Goal: Task Accomplishment & Management: Use online tool/utility

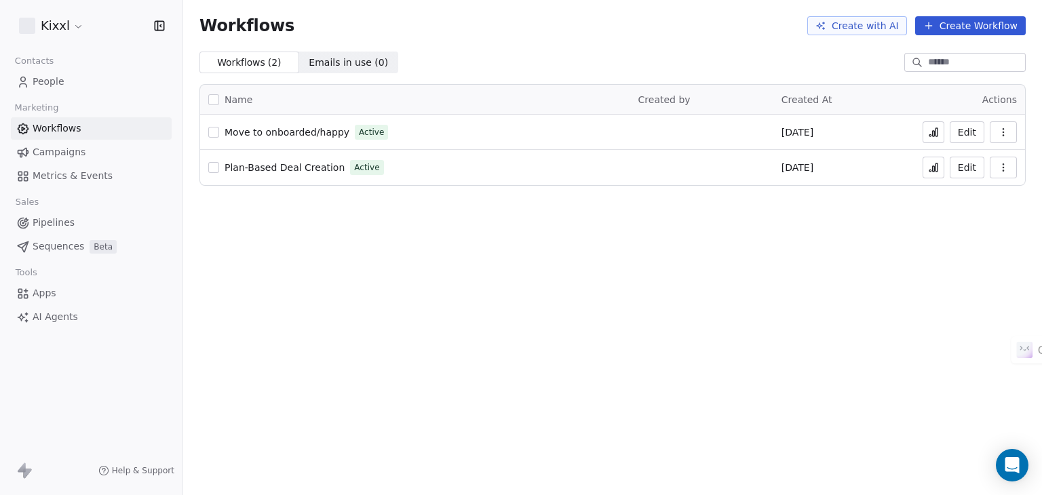
click at [41, 82] on span "People" at bounding box center [49, 82] width 32 height 14
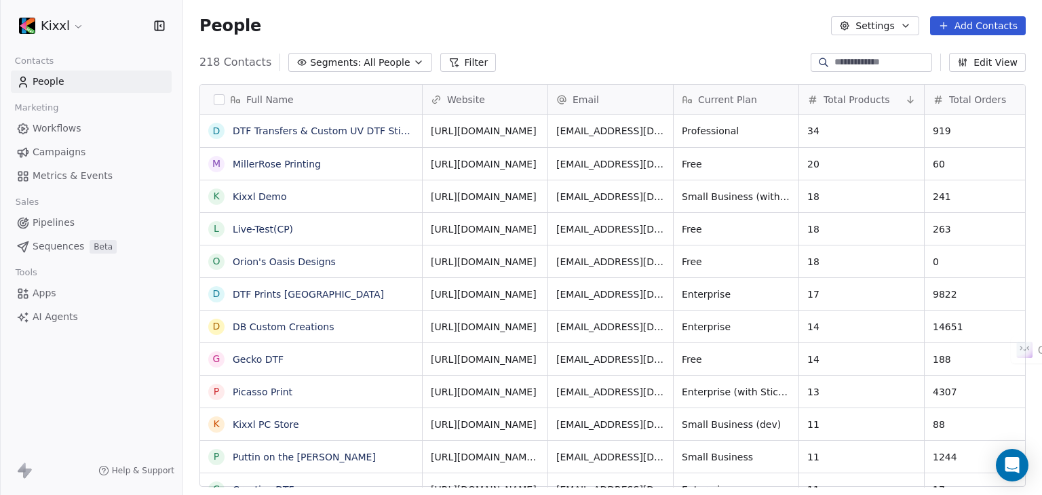
scroll to position [425, 848]
click at [880, 25] on button "Settings" at bounding box center [874, 25] width 87 height 19
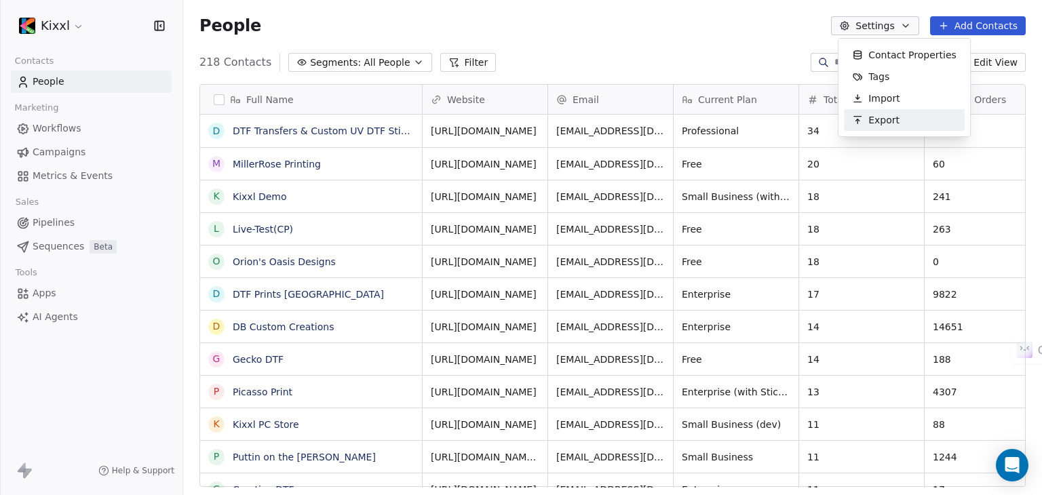
click at [66, 28] on html "Kixxl Contacts People Marketing Workflows Campaigns Metrics & Events Sales Pipe…" at bounding box center [521, 247] width 1042 height 495
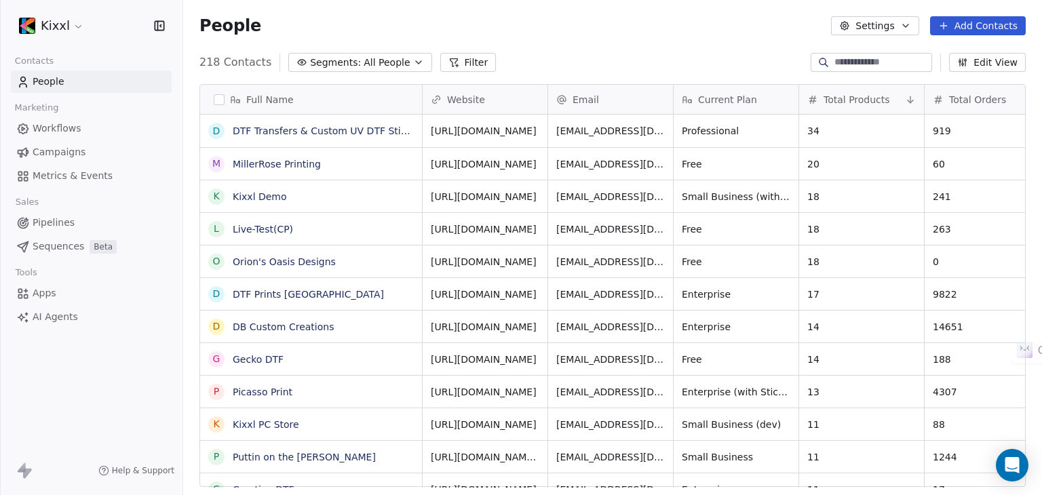
click at [72, 25] on html "Kixxl Contacts People Marketing Workflows Campaigns Metrics & Events Sales Pipe…" at bounding box center [521, 247] width 1042 height 495
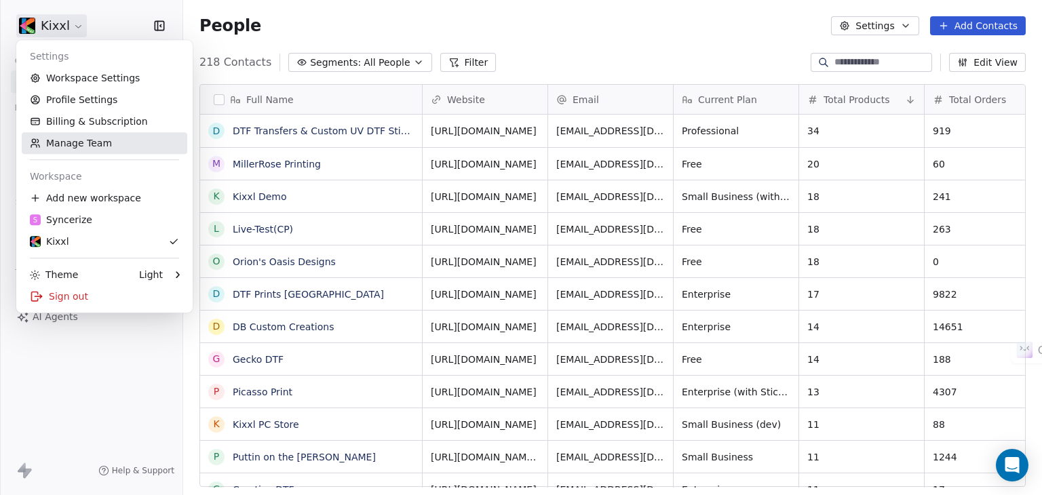
click at [62, 142] on link "Manage Team" at bounding box center [104, 143] width 165 height 22
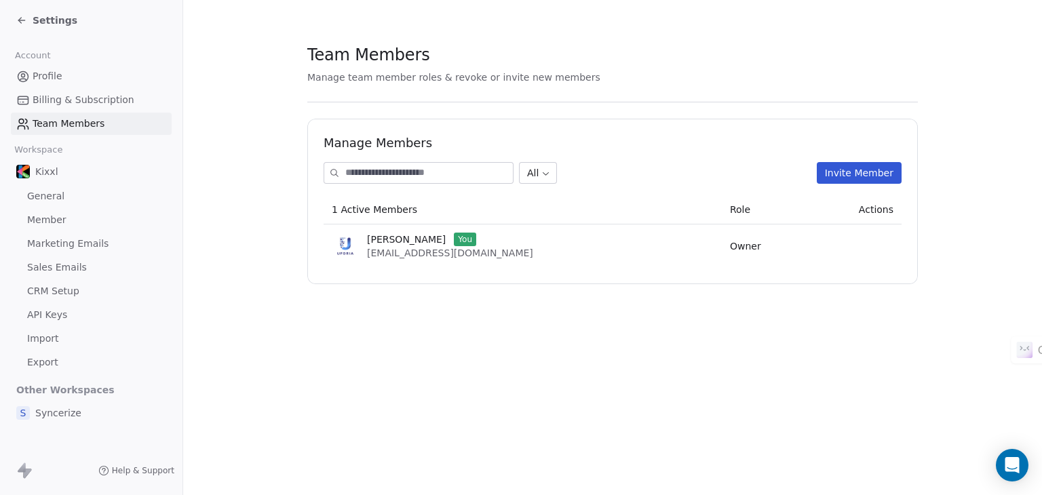
click at [876, 171] on button "Invite Member" at bounding box center [859, 173] width 85 height 22
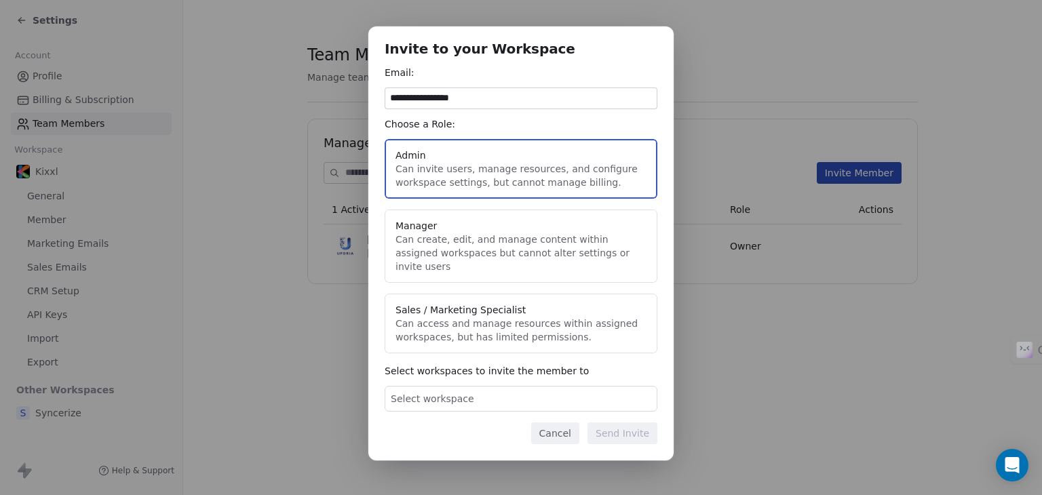
type input "**********"
click at [526, 256] on button "Manager Can create, edit, and manage content within assigned workspaces but can…" at bounding box center [521, 246] width 273 height 73
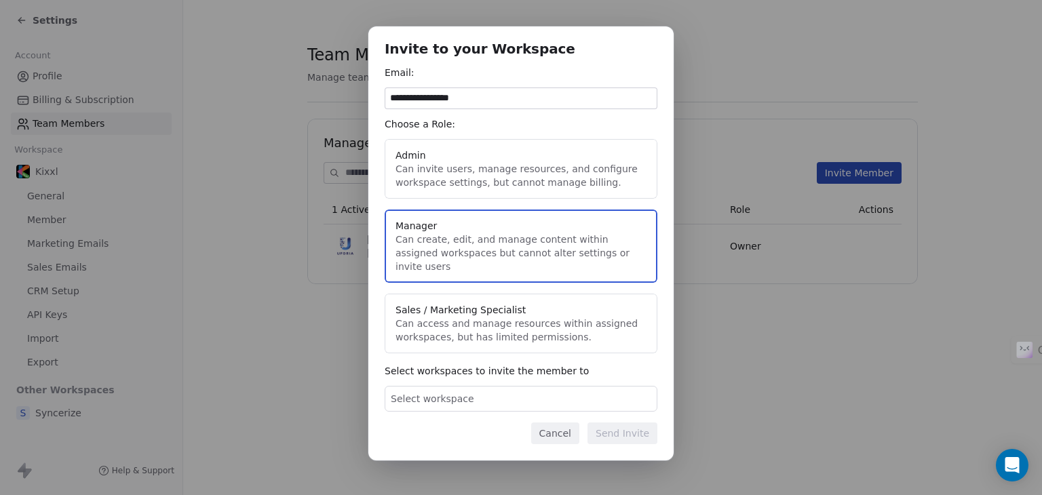
click at [545, 163] on button "Admin Can invite users, manage resources, and configure workspace settings, but…" at bounding box center [521, 169] width 273 height 60
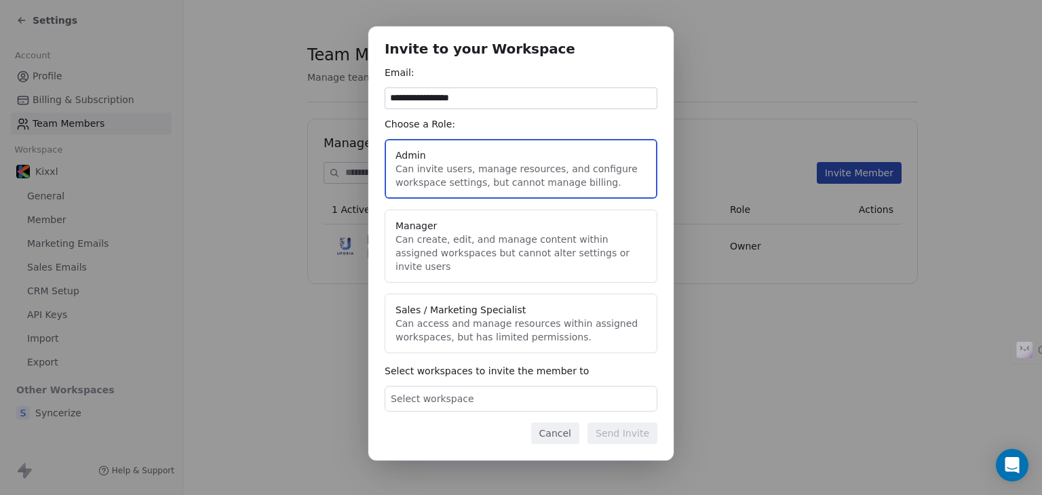
click at [549, 392] on div "Select workspace" at bounding box center [521, 399] width 273 height 26
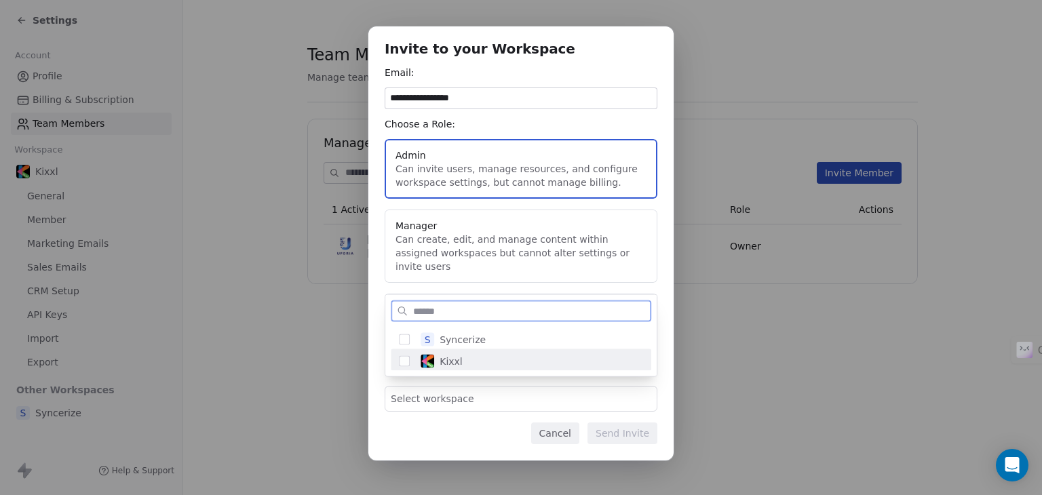
click at [400, 361] on button "Suggestions" at bounding box center [404, 361] width 11 height 11
click at [443, 425] on div "**********" at bounding box center [521, 247] width 1042 height 485
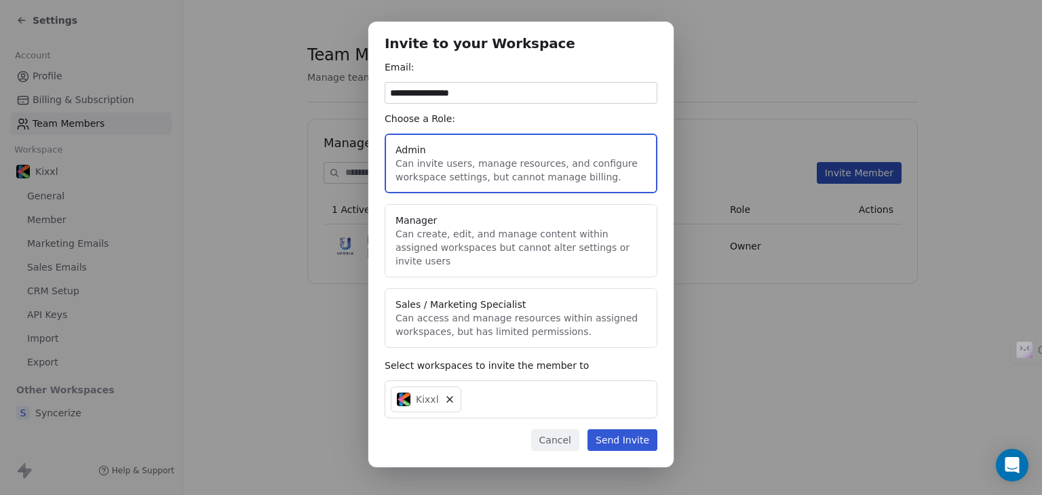
click at [623, 435] on button "Send Invite" at bounding box center [622, 440] width 70 height 22
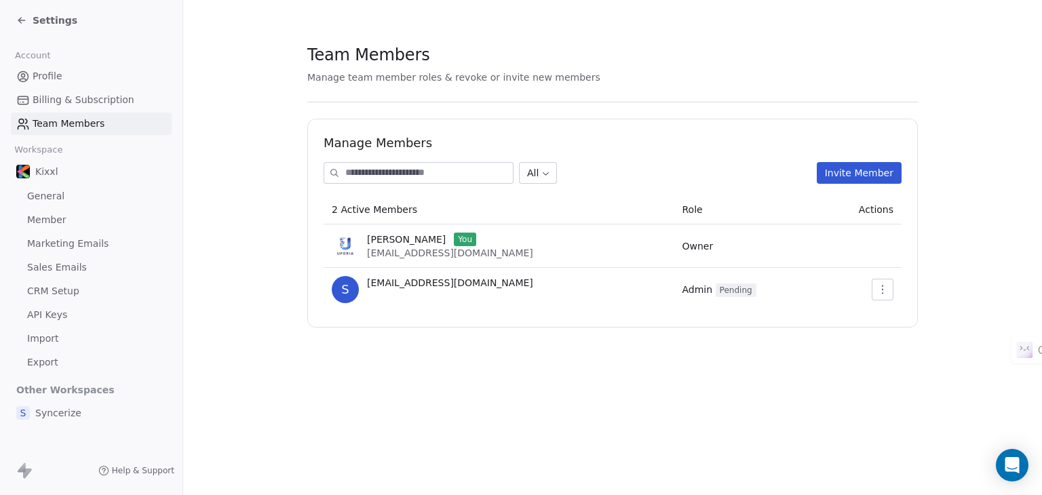
click at [19, 14] on div "Settings" at bounding box center [46, 21] width 61 height 14
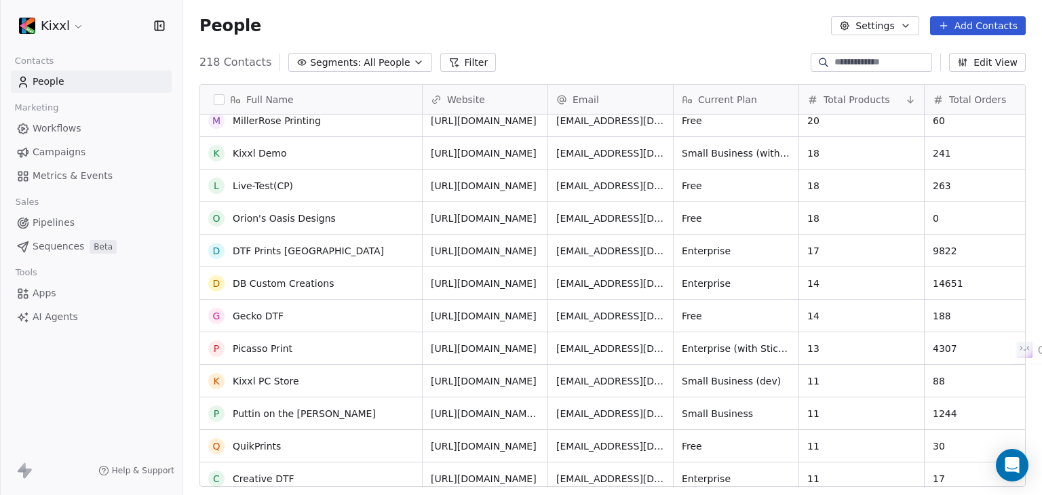
scroll to position [189, 0]
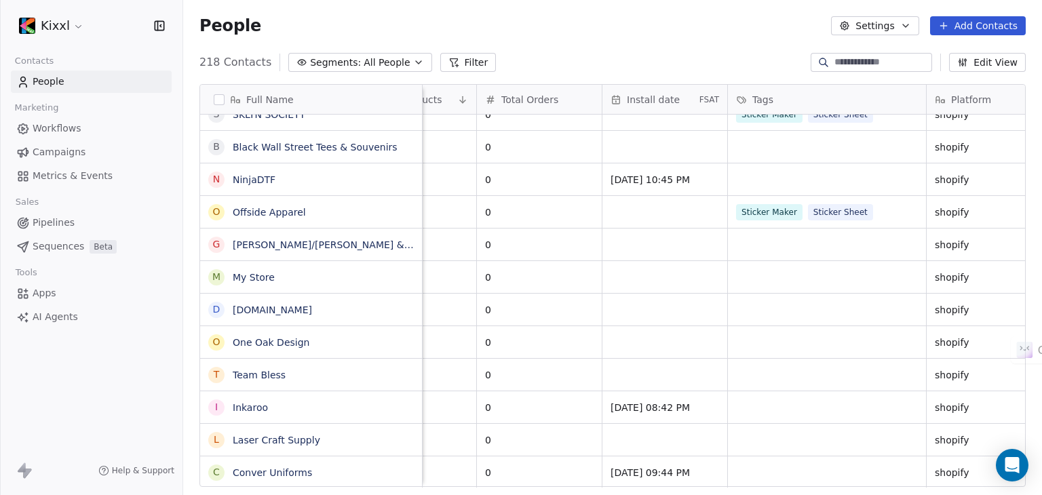
click at [47, 126] on span "Workflows" at bounding box center [57, 128] width 49 height 14
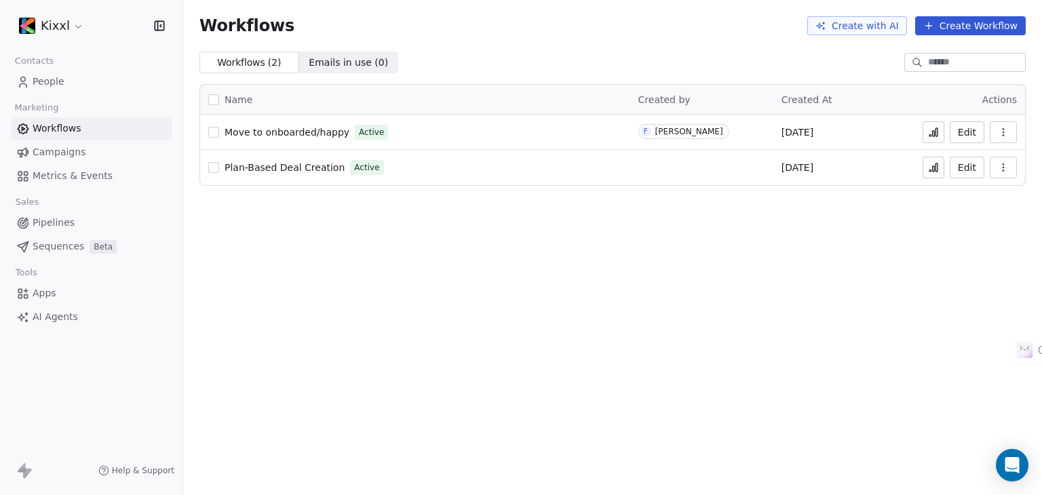
click at [958, 26] on button "Create Workflow" at bounding box center [970, 25] width 111 height 19
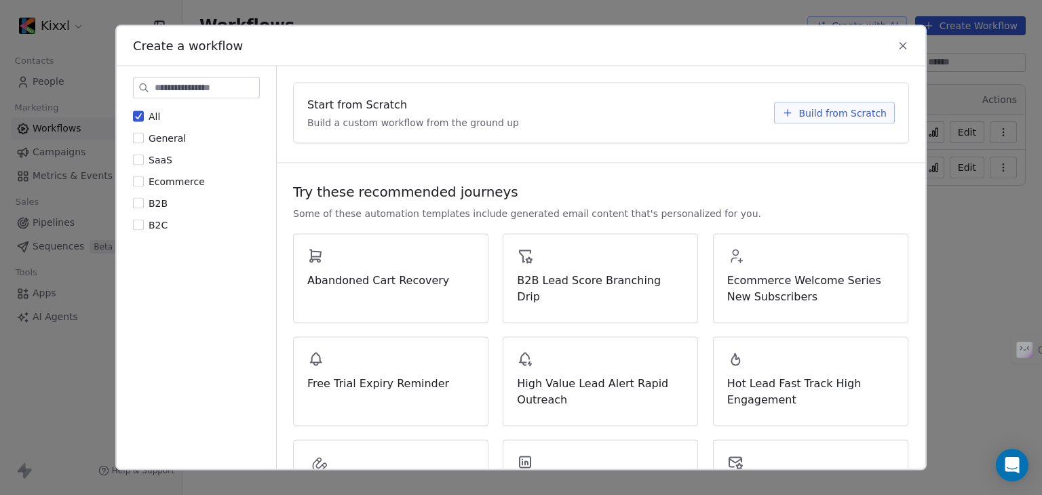
click at [831, 112] on span "Build from Scratch" at bounding box center [842, 113] width 88 height 14
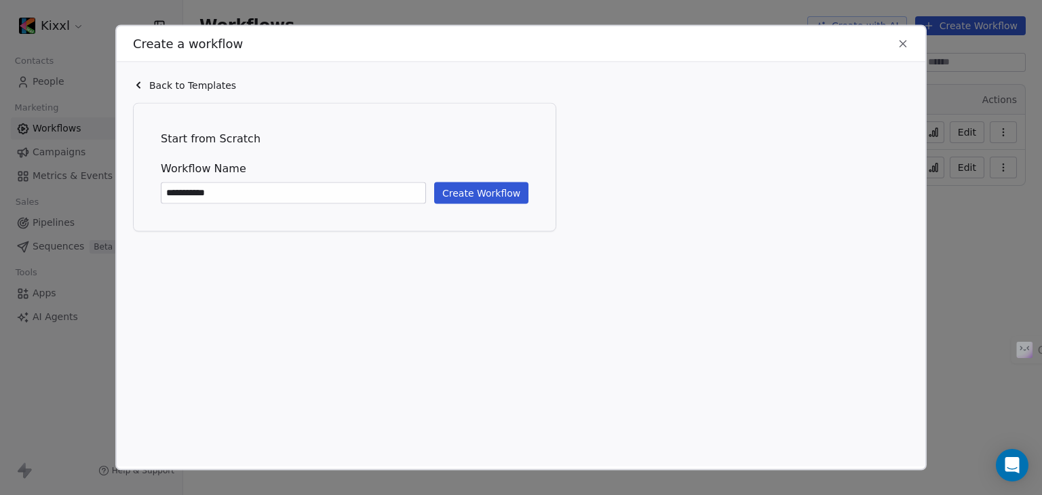
type input "**********"
click at [477, 191] on button "Create Workflow" at bounding box center [481, 193] width 94 height 22
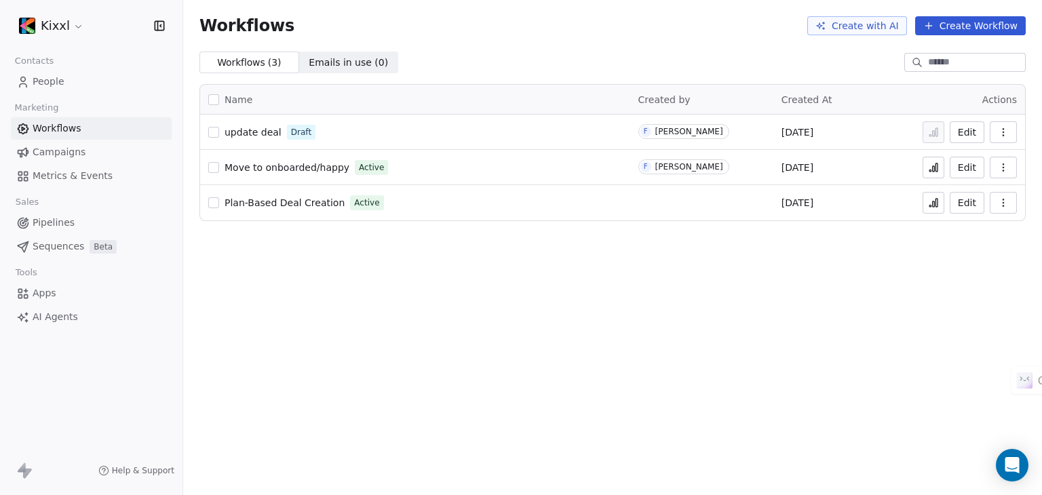
click at [54, 226] on span "Pipelines" at bounding box center [54, 223] width 42 height 14
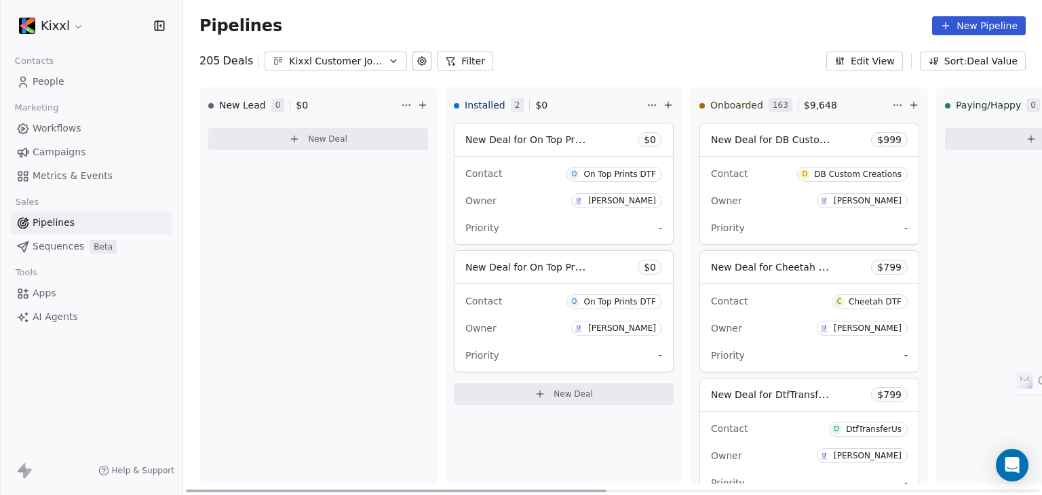
click at [661, 357] on span "-" at bounding box center [660, 356] width 3 height 14
click at [552, 312] on div "Contact O On Top Prints DTF Owner [PERSON_NAME] Priority -" at bounding box center [563, 327] width 218 height 87
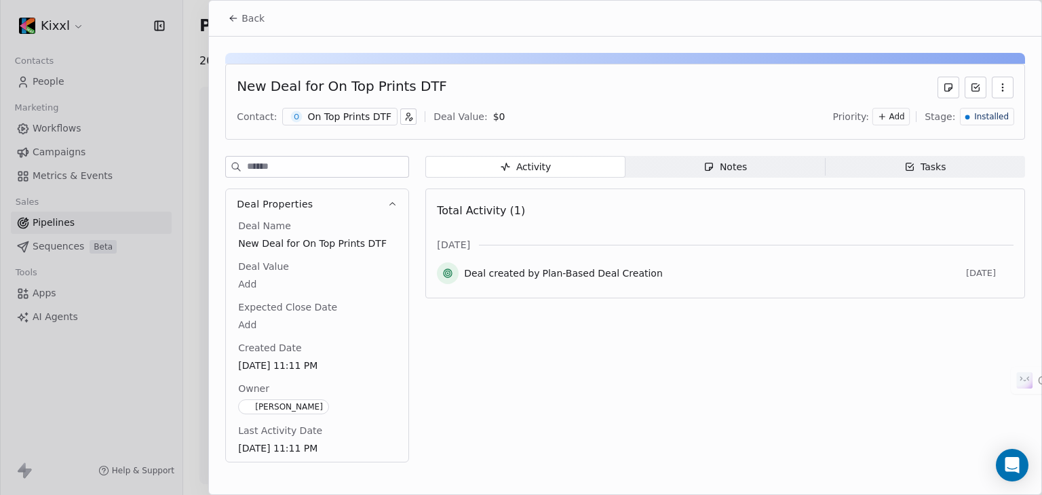
click at [996, 83] on button "button" at bounding box center [1002, 88] width 22 height 22
click at [947, 113] on div "Delete" at bounding box center [963, 117] width 91 height 22
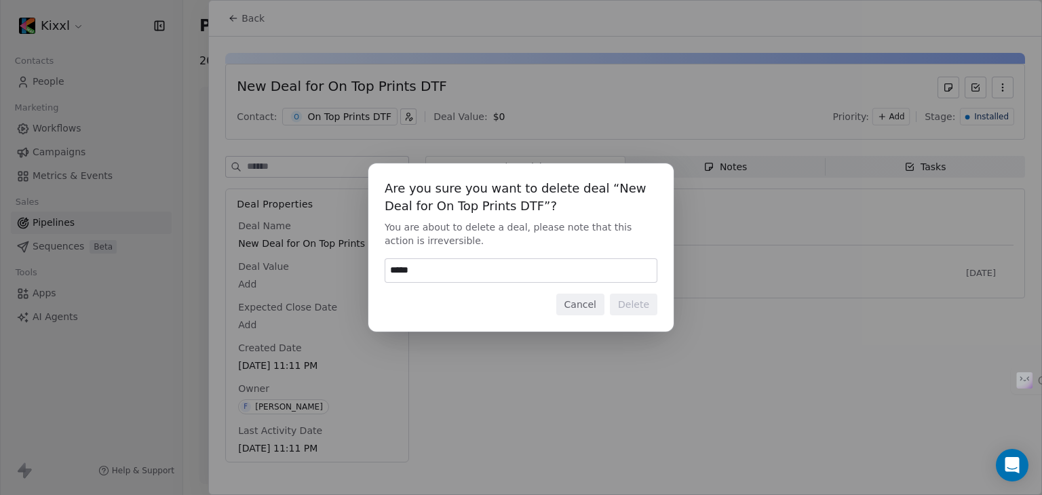
type input "******"
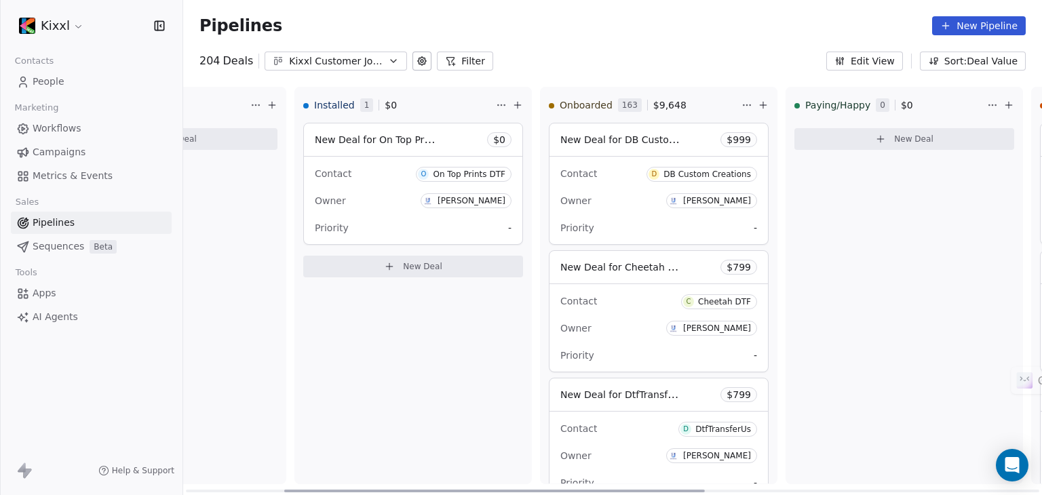
scroll to position [0, 277]
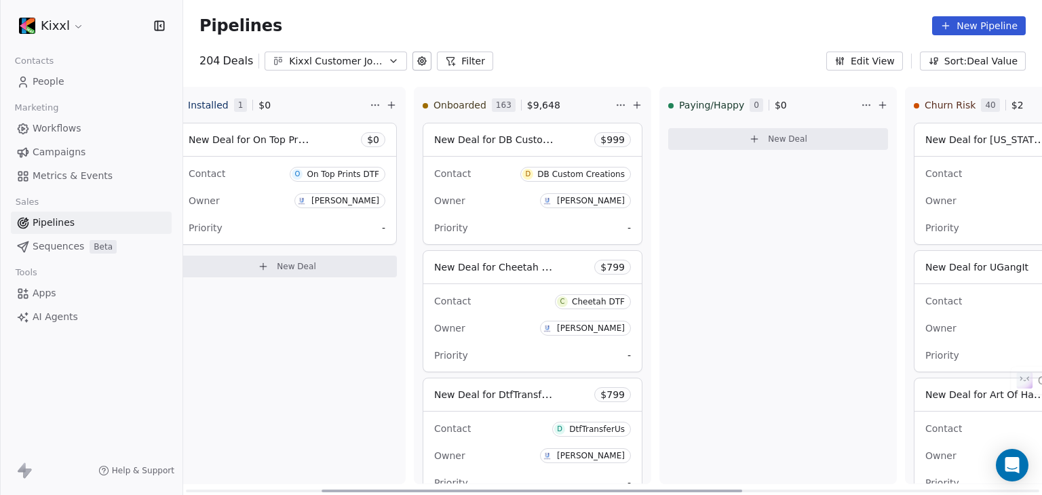
drag, startPoint x: 530, startPoint y: 490, endPoint x: 665, endPoint y: 494, distance: 134.3
click at [665, 492] on div at bounding box center [531, 491] width 420 height 3
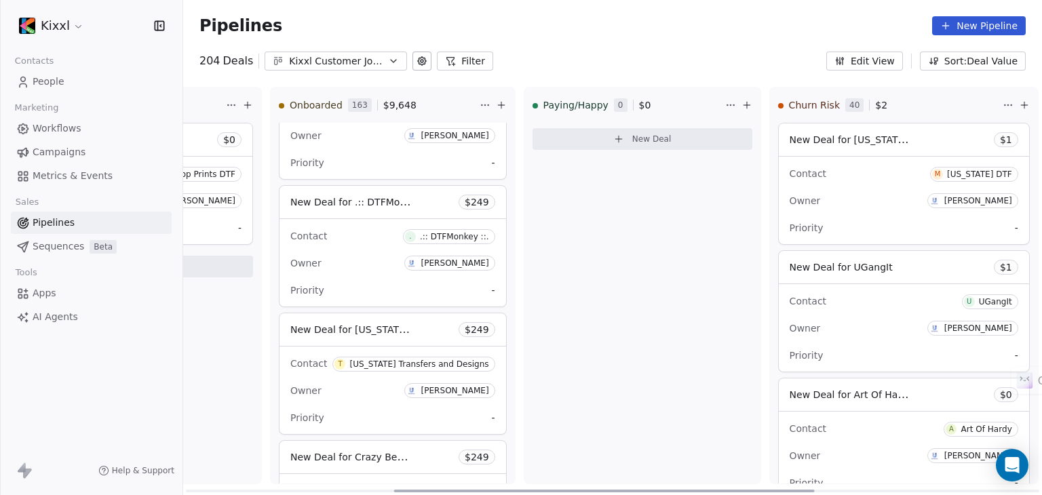
scroll to position [0, 442]
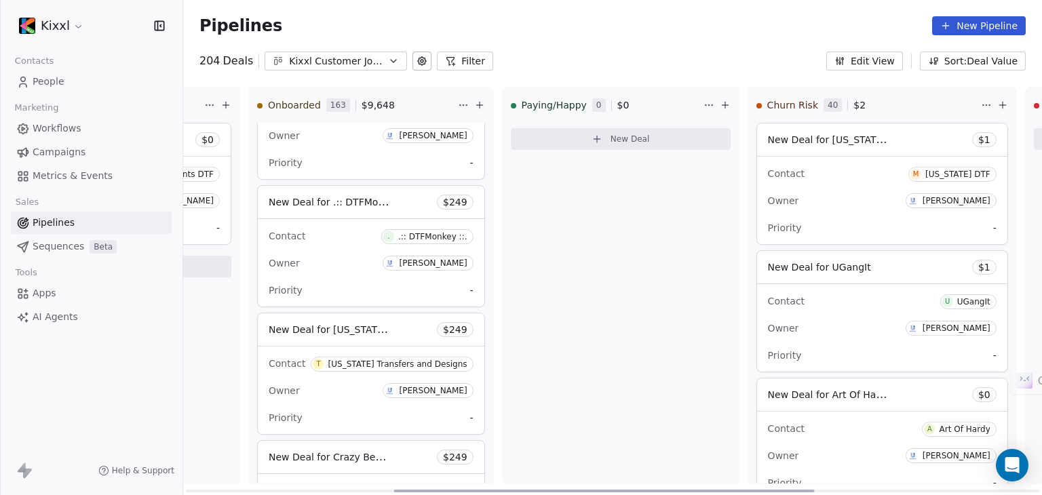
drag, startPoint x: 612, startPoint y: 489, endPoint x: 692, endPoint y: 486, distance: 80.7
click at [692, 490] on div at bounding box center [604, 491] width 420 height 3
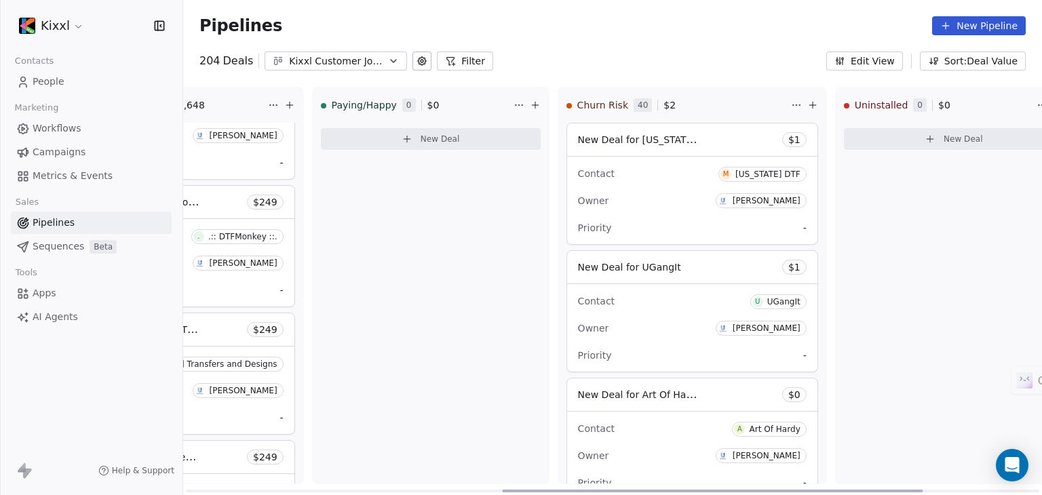
scroll to position [0, 646]
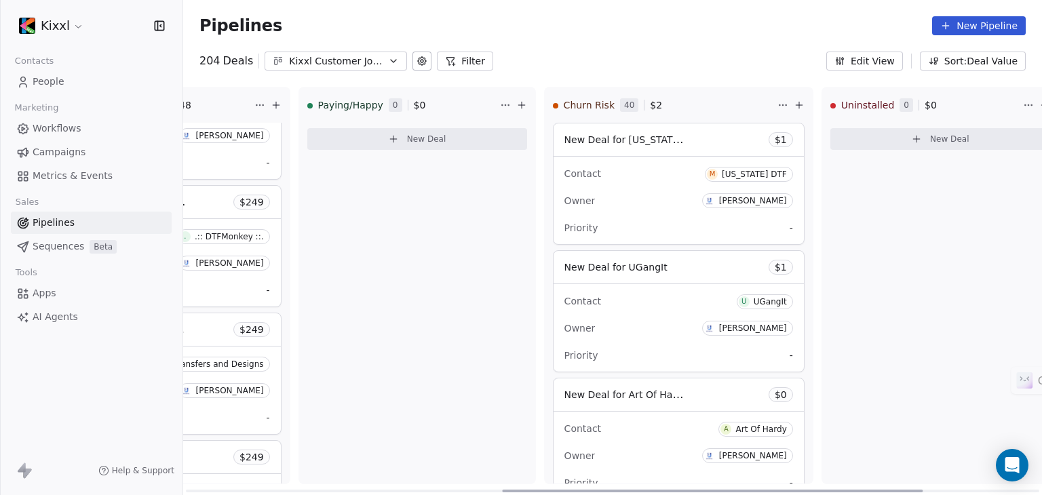
drag, startPoint x: 768, startPoint y: 492, endPoint x: 867, endPoint y: 497, distance: 99.8
click at [867, 492] on div at bounding box center [712, 491] width 420 height 3
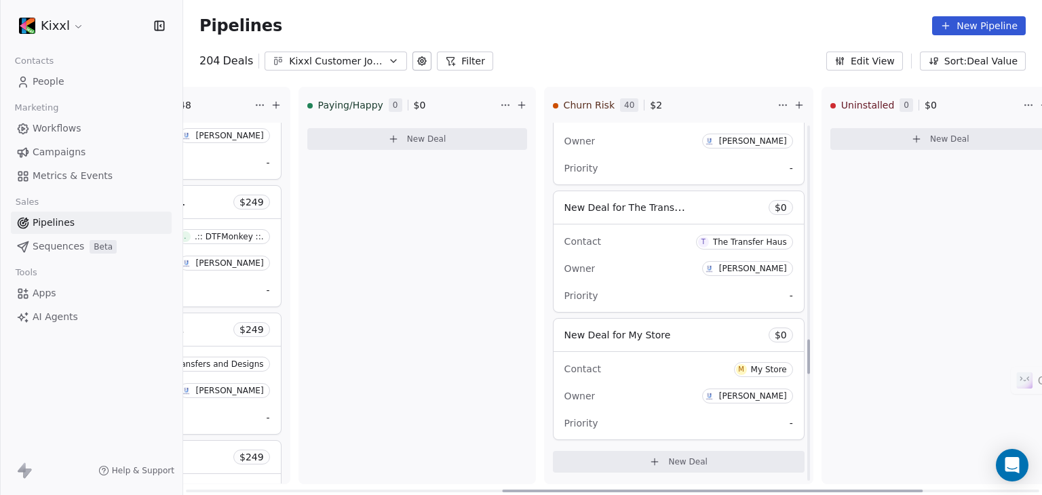
scroll to position [2227, 0]
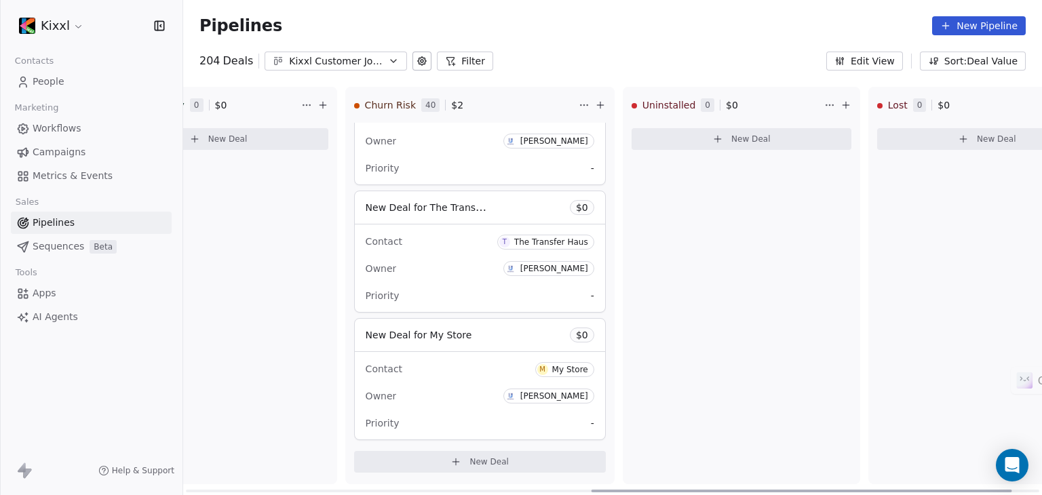
drag, startPoint x: 887, startPoint y: 492, endPoint x: 975, endPoint y: 495, distance: 87.6
click at [975, 492] on div at bounding box center [801, 491] width 420 height 3
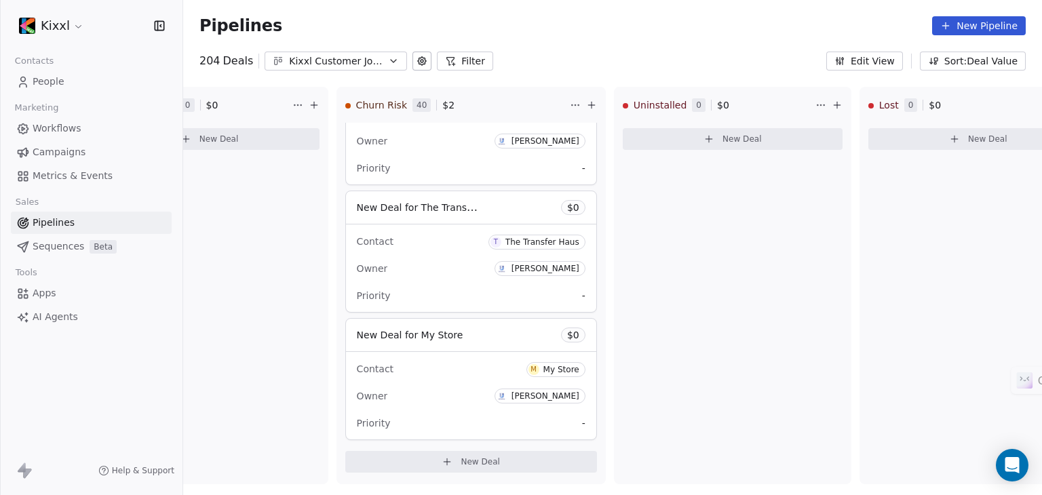
click at [54, 317] on span "AI Agents" at bounding box center [55, 317] width 45 height 14
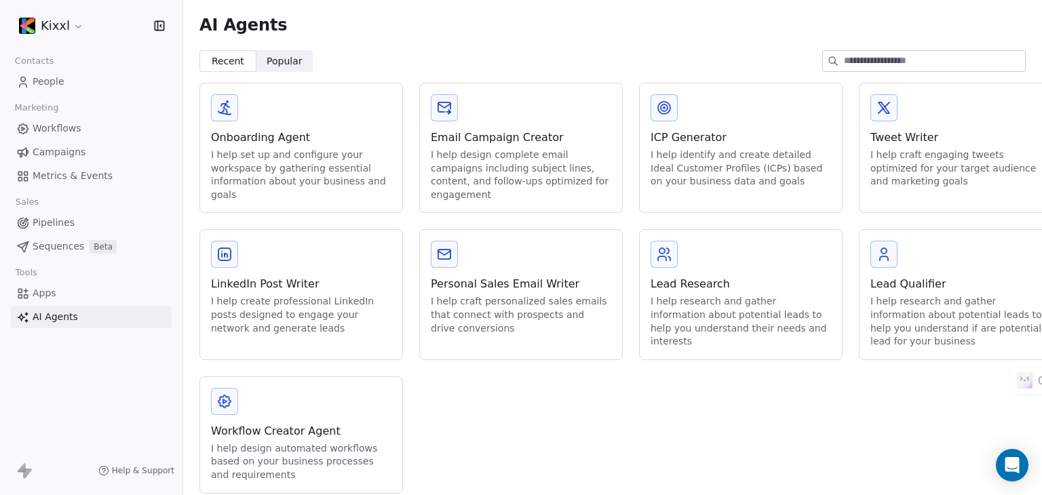
click at [464, 137] on div "Email Campaign Creator" at bounding box center [521, 138] width 180 height 16
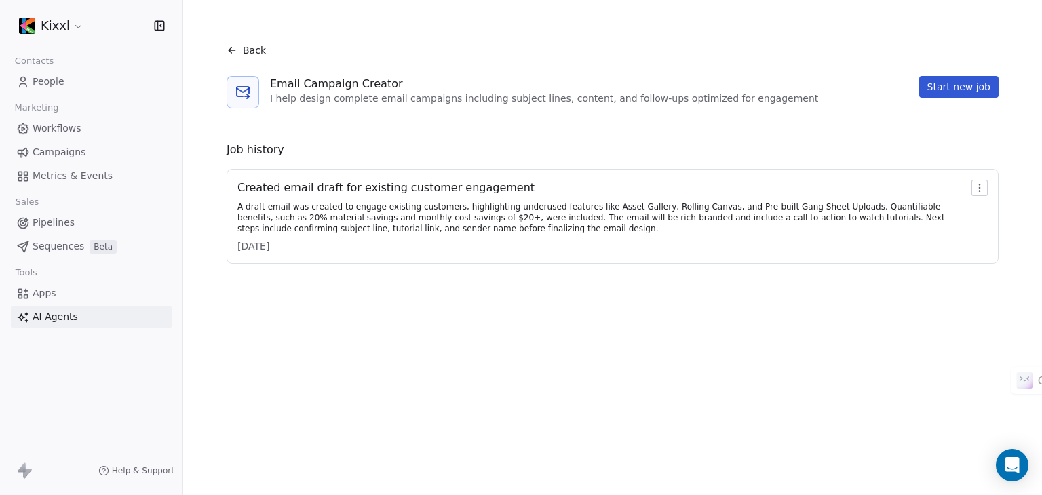
click at [945, 87] on button "Start new job" at bounding box center [958, 87] width 79 height 22
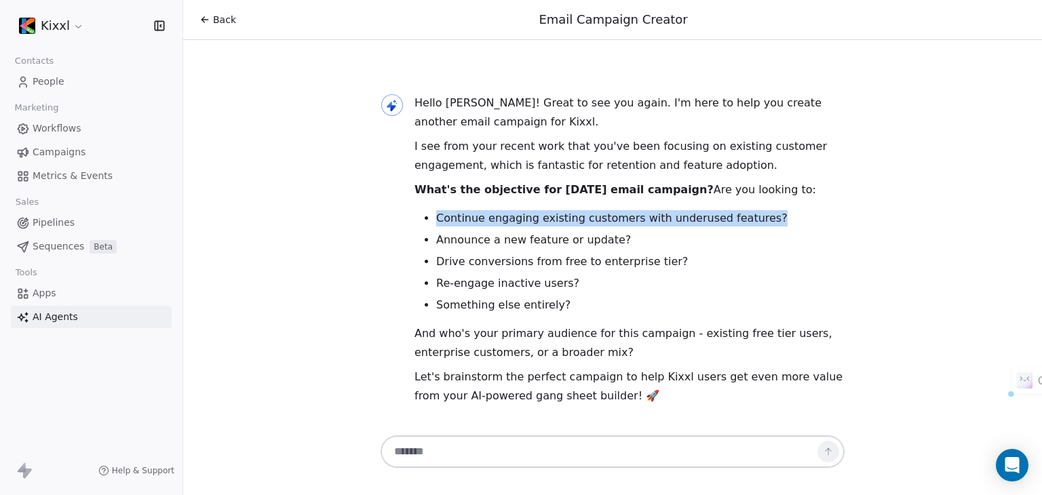
drag, startPoint x: 437, startPoint y: 218, endPoint x: 762, endPoint y: 216, distance: 324.9
click at [762, 216] on li "Continue engaging existing customers with underused features?" at bounding box center [640, 218] width 408 height 16
copy li "Continue engaging existing customers with underused features?"
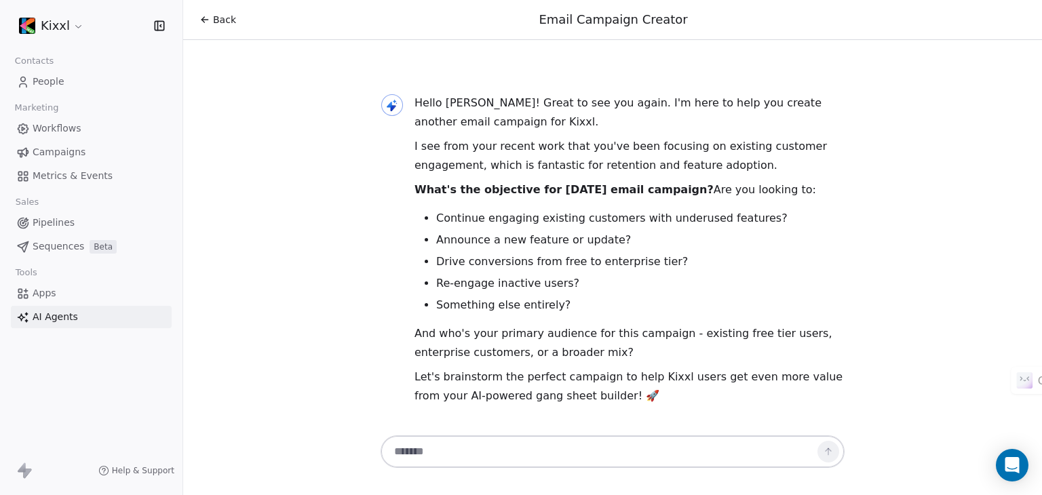
click at [550, 439] on div at bounding box center [612, 451] width 464 height 33
paste textarea "**********"
type textarea "**********"
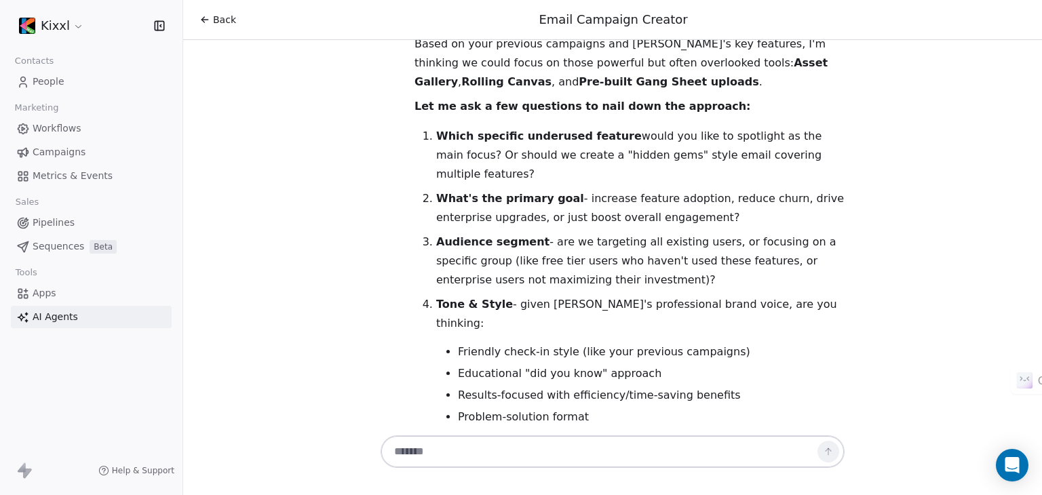
scroll to position [534, 0]
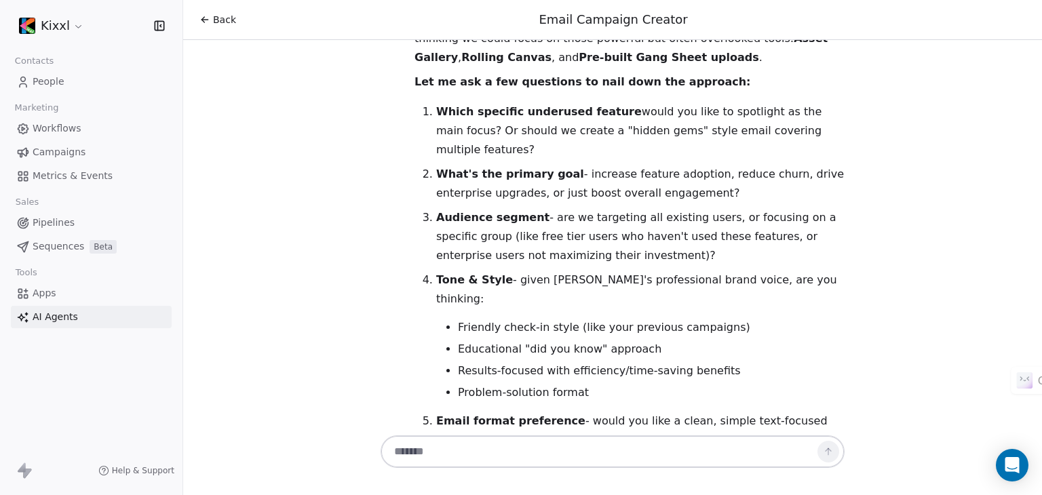
click at [52, 80] on span "People" at bounding box center [49, 82] width 32 height 14
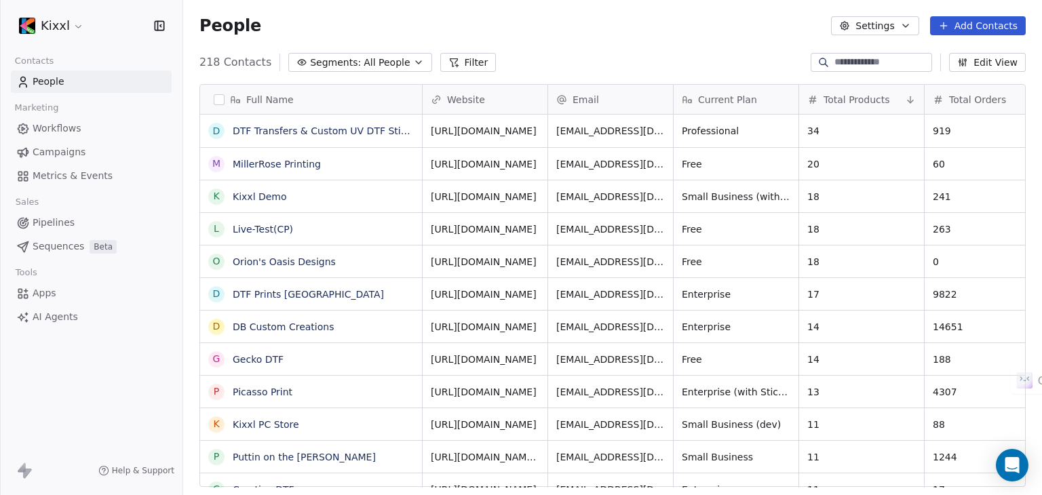
scroll to position [425, 848]
click at [836, 67] on input at bounding box center [881, 63] width 95 height 14
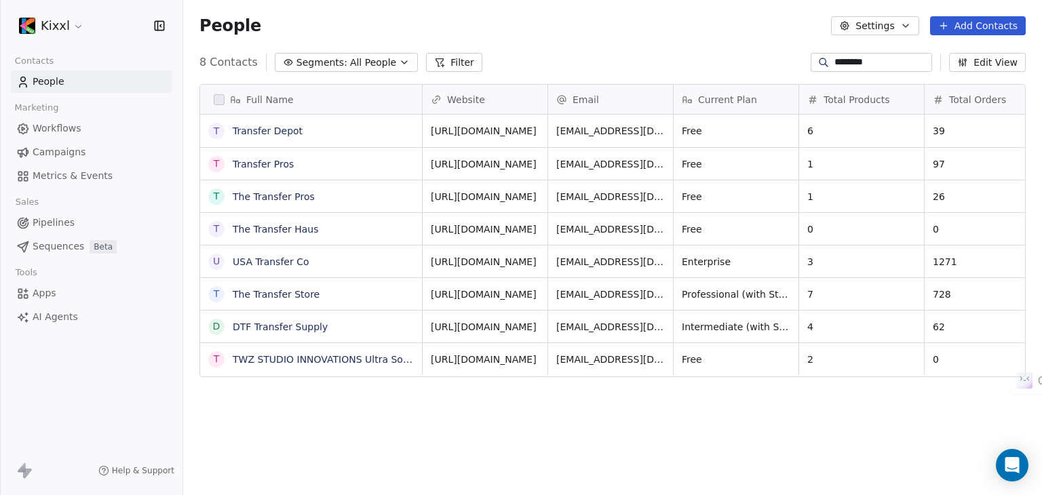
type input "********"
click at [979, 25] on button "Add Contacts" at bounding box center [978, 25] width 96 height 19
click at [947, 54] on span "Create new contact" at bounding box center [984, 55] width 93 height 14
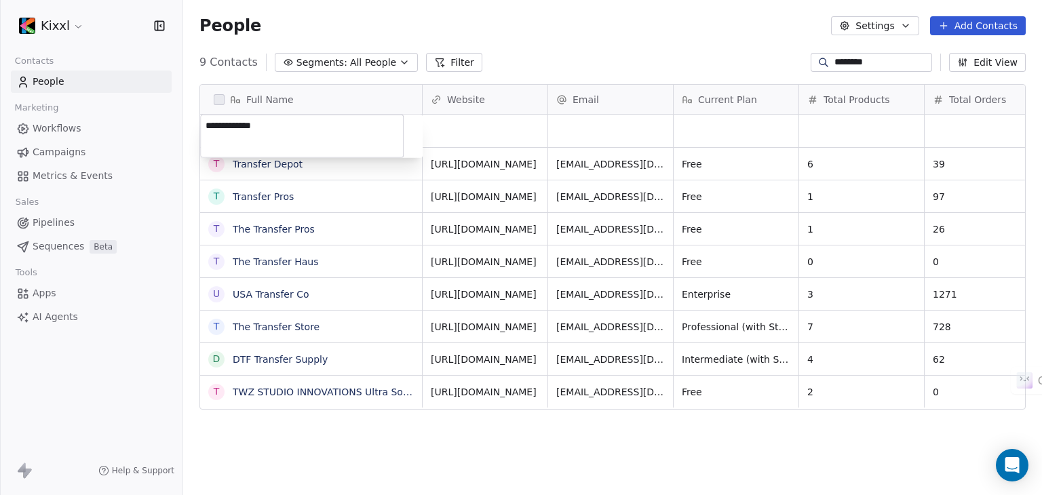
type textarea "**********"
click at [467, 122] on html "Kixxl Contacts People Marketing Workflows Campaigns Metrics & Events Sales Pipe…" at bounding box center [521, 247] width 1042 height 495
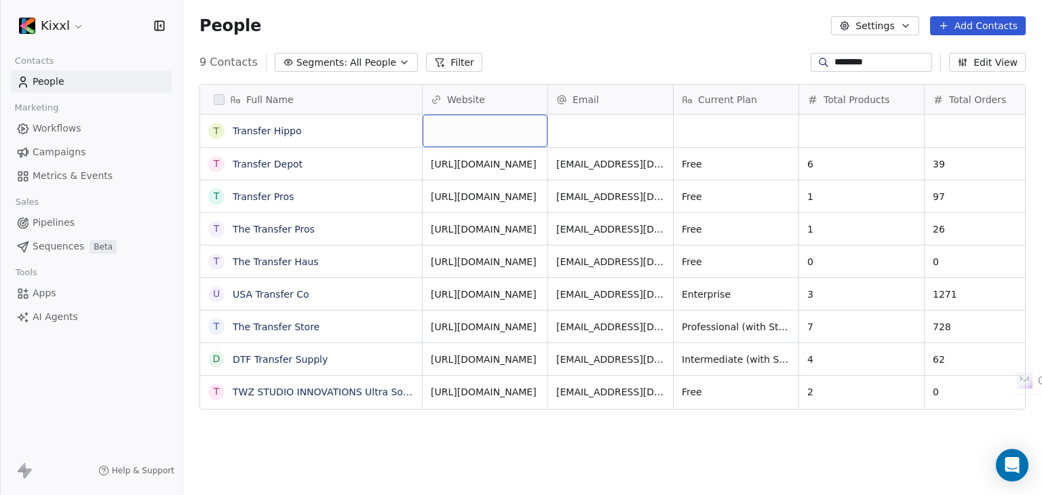
click at [453, 130] on div "grid" at bounding box center [485, 131] width 125 height 33
type input "**********"
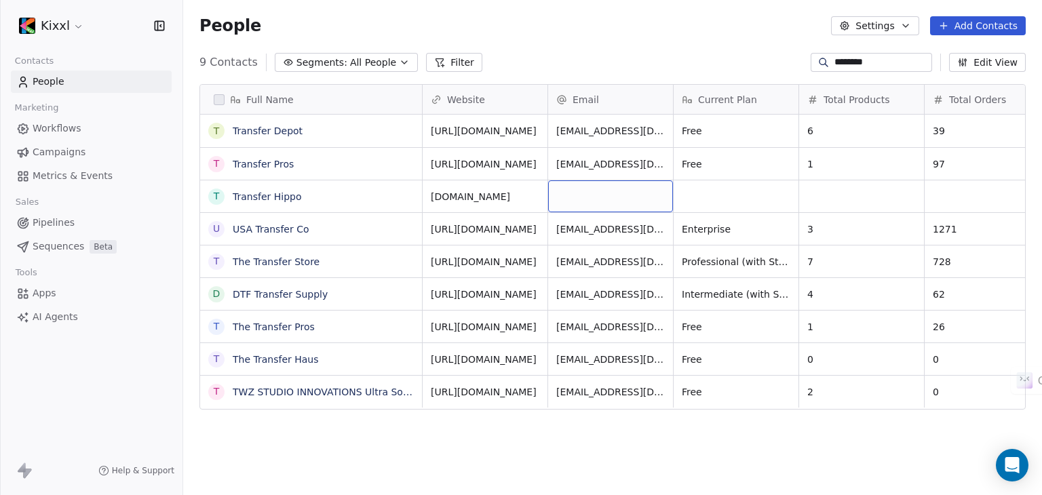
click at [593, 192] on div "grid" at bounding box center [610, 196] width 125 height 32
type input "**********"
click at [702, 196] on html "Kixxl Contacts People Marketing Workflows Campaigns Metrics & Events Sales Pipe…" at bounding box center [521, 247] width 1042 height 495
click at [736, 195] on div "grid" at bounding box center [735, 196] width 125 height 32
type textarea "****"
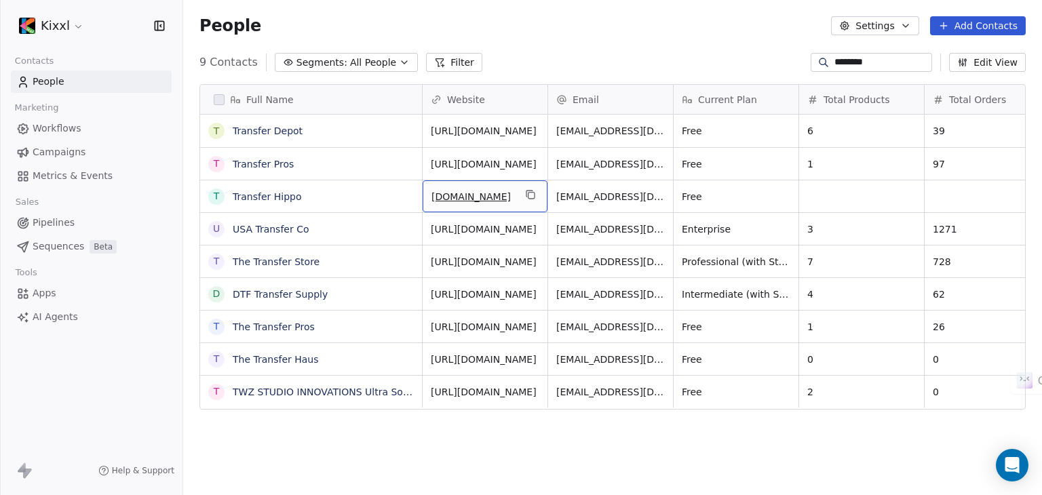
click at [528, 183] on div "www.transferhippo.com" at bounding box center [485, 196] width 125 height 32
type input "**********"
click at [805, 199] on html "Kixxl Contacts People Marketing Workflows Campaigns Metrics & Events Sales Pipe…" at bounding box center [521, 247] width 1042 height 495
click at [827, 196] on div "grid" at bounding box center [861, 196] width 125 height 32
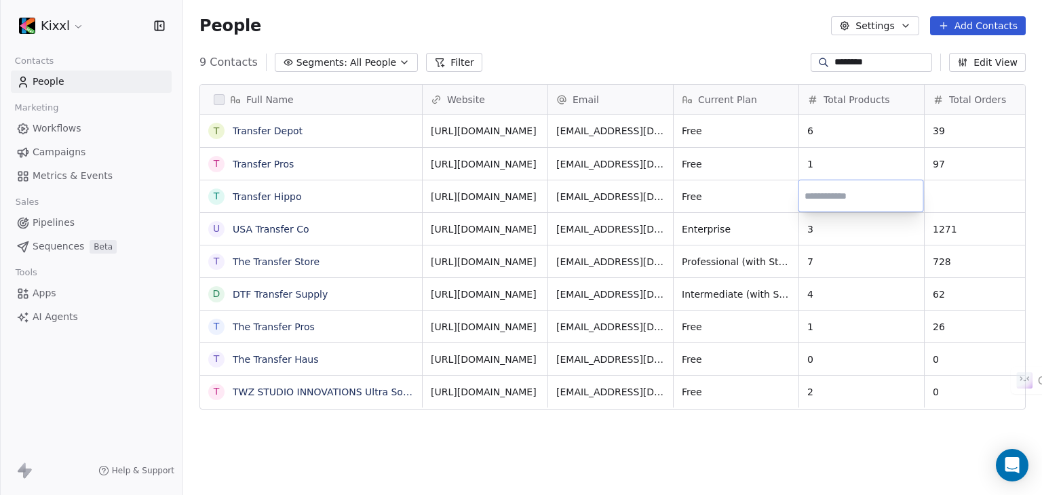
type input "*"
click at [262, 196] on link "Transfer Hippo" at bounding box center [267, 196] width 69 height 11
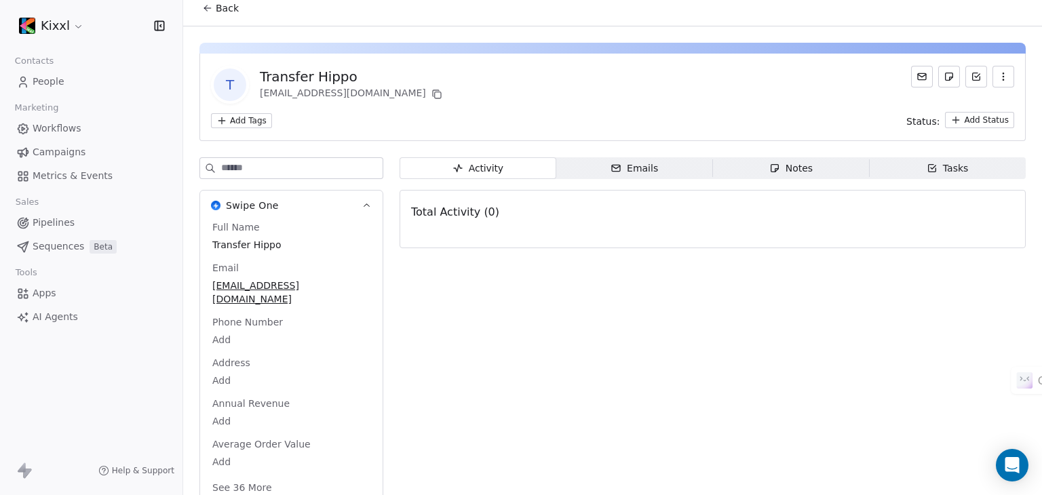
scroll to position [12, 0]
click at [810, 169] on span "Notes Notes" at bounding box center [791, 166] width 157 height 22
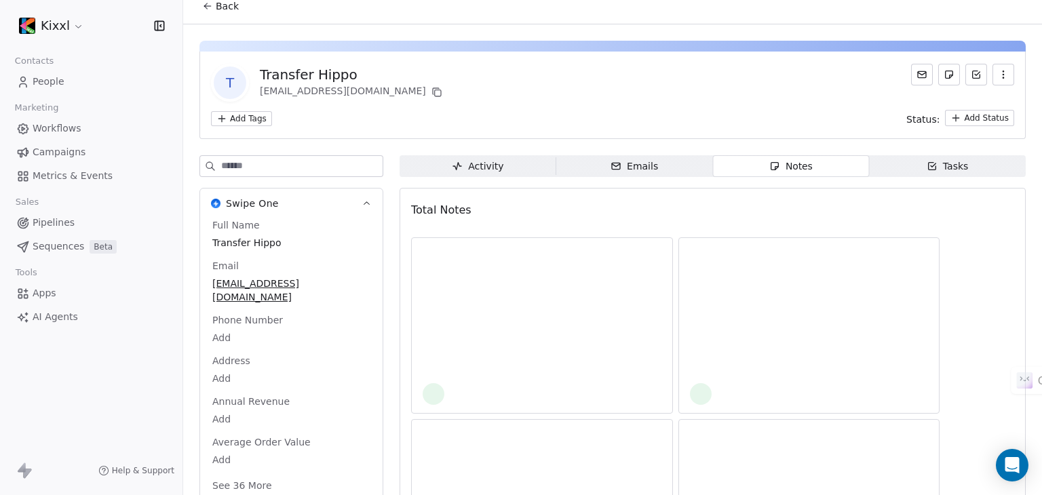
click at [931, 163] on div "Tasks" at bounding box center [947, 166] width 42 height 14
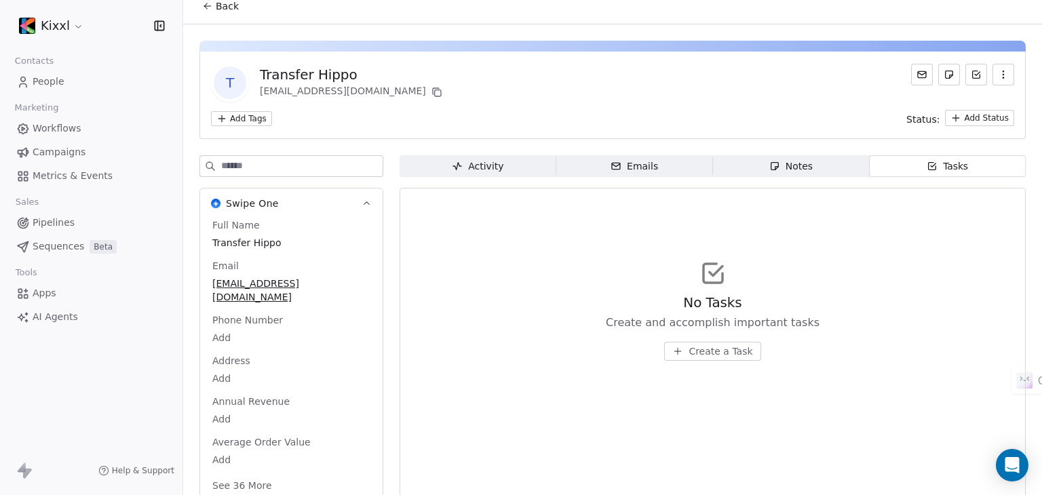
click at [727, 348] on span "Create a Task" at bounding box center [720, 352] width 64 height 14
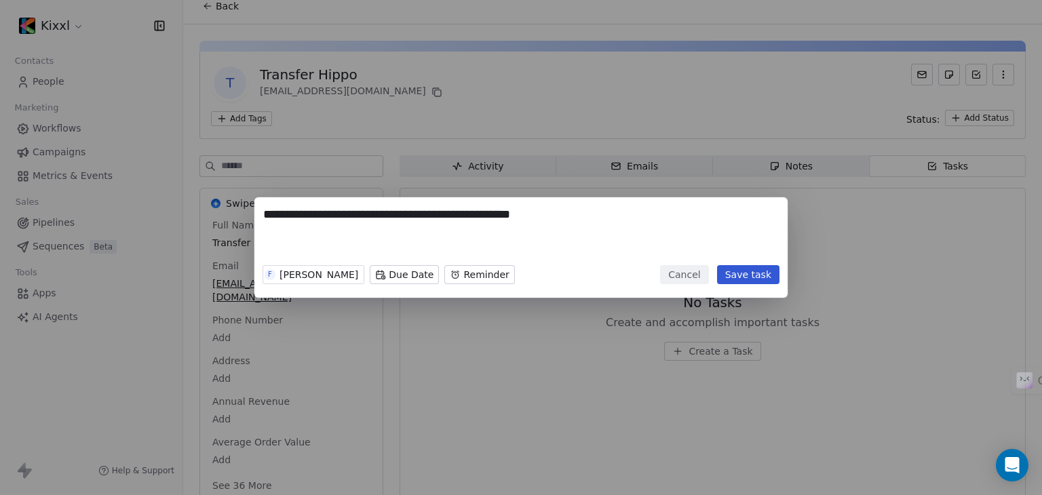
type textarea "**********"
click at [738, 275] on button "Save task" at bounding box center [748, 274] width 62 height 19
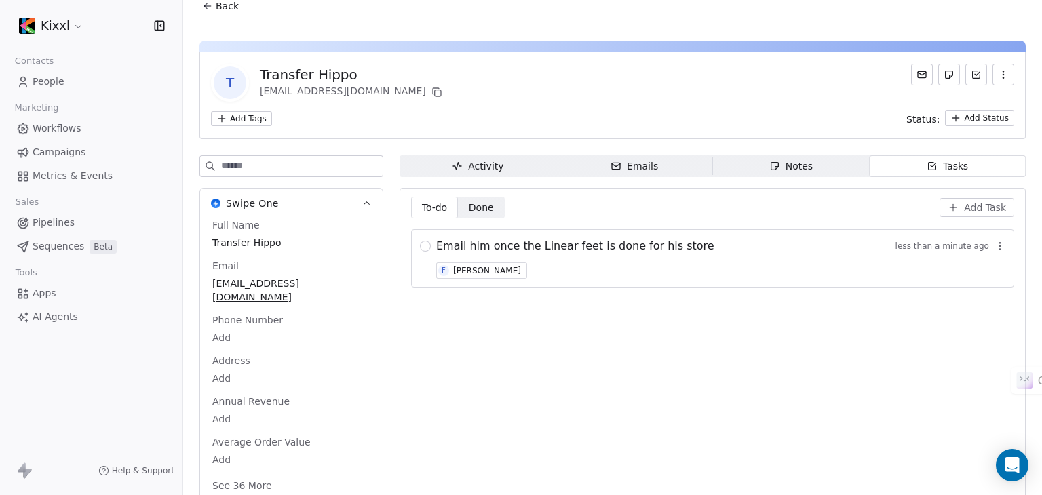
click at [953, 205] on button "Add Task" at bounding box center [976, 207] width 75 height 19
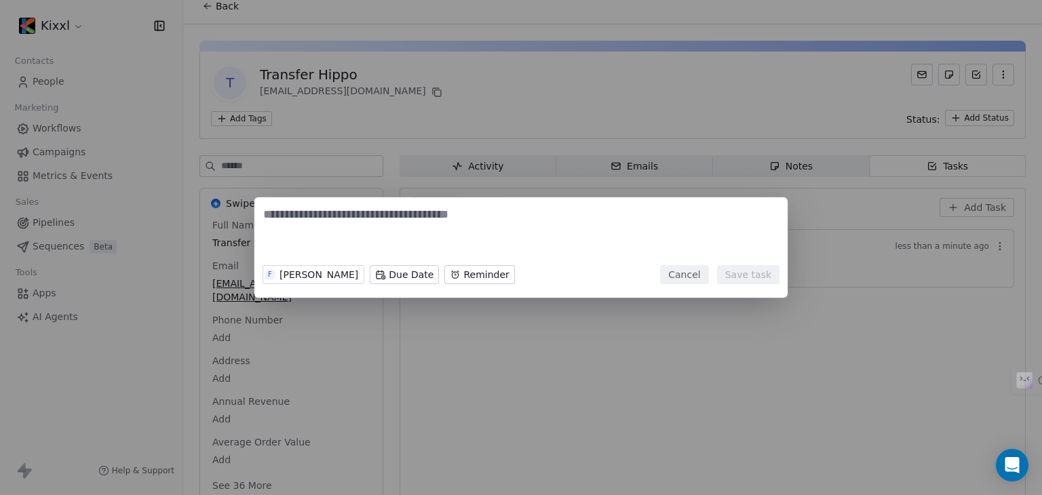
click at [393, 222] on textarea at bounding box center [520, 232] width 515 height 53
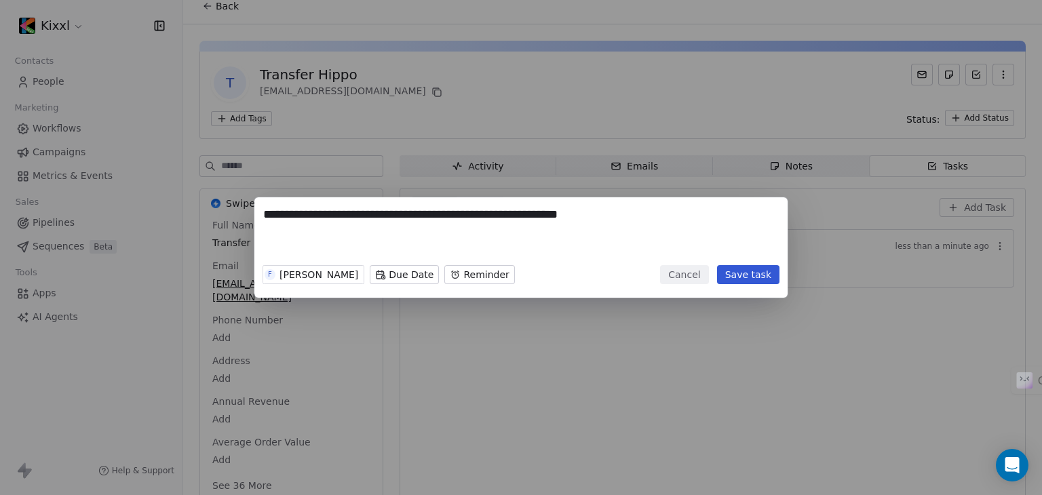
type textarea "**********"
click at [768, 277] on button "Save task" at bounding box center [748, 274] width 62 height 19
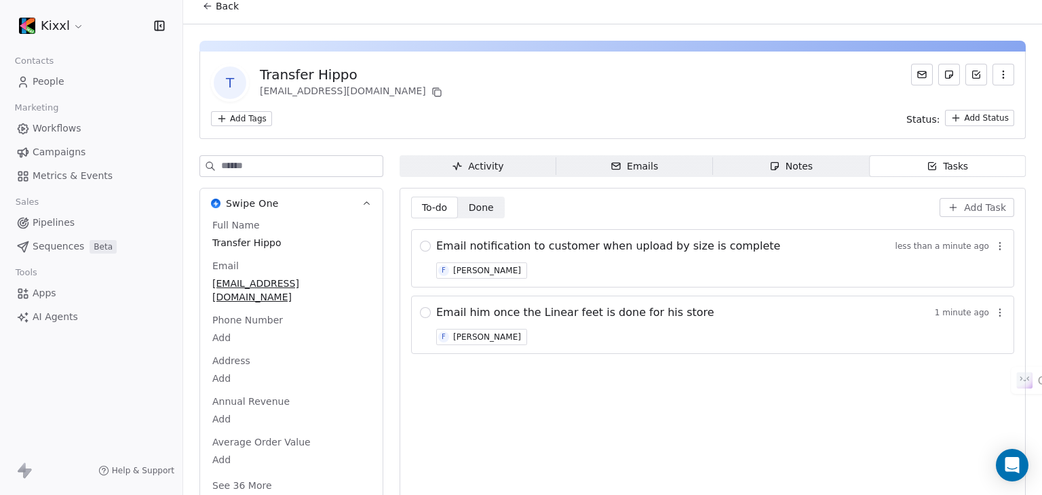
click at [770, 167] on icon "button" at bounding box center [774, 166] width 11 height 11
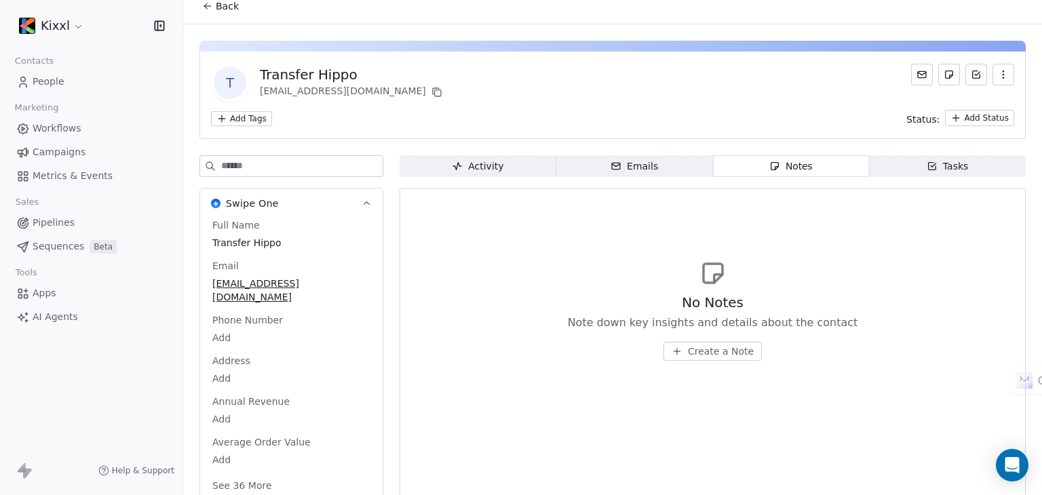
click at [480, 161] on div "Activity" at bounding box center [478, 166] width 52 height 14
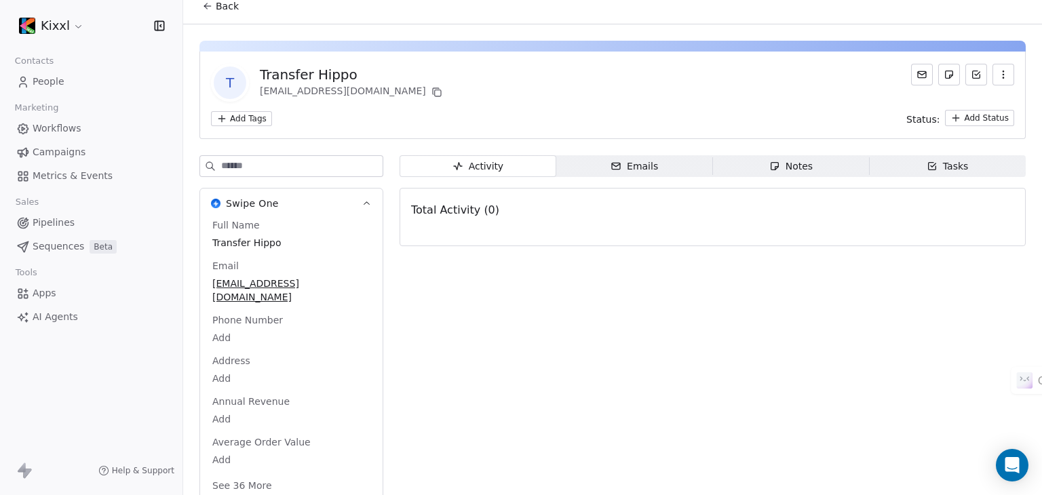
click at [622, 163] on div "Emails" at bounding box center [633, 166] width 47 height 14
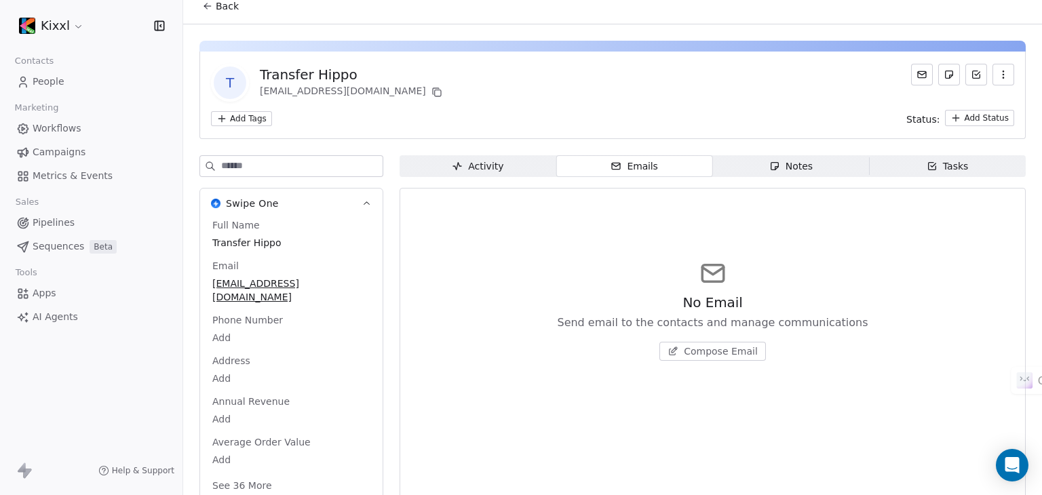
click at [770, 167] on icon "button" at bounding box center [773, 166] width 7 height 7
click at [613, 166] on icon "button" at bounding box center [615, 166] width 11 height 11
click at [769, 168] on icon "button" at bounding box center [774, 166] width 11 height 11
click at [722, 356] on span "Create a Note" at bounding box center [721, 352] width 66 height 14
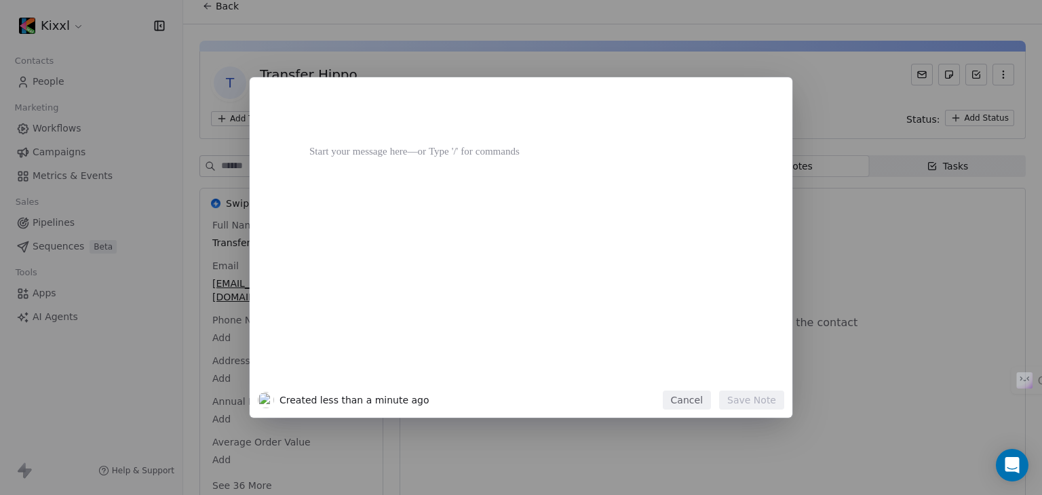
click at [387, 170] on div at bounding box center [541, 241] width 464 height 289
click at [393, 159] on div at bounding box center [541, 152] width 464 height 16
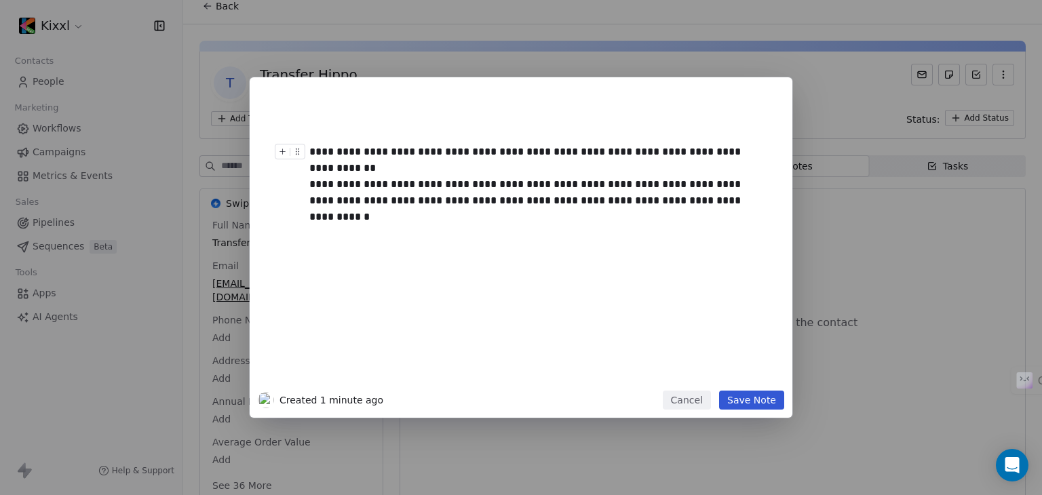
click at [747, 399] on button "Save Note" at bounding box center [751, 400] width 65 height 19
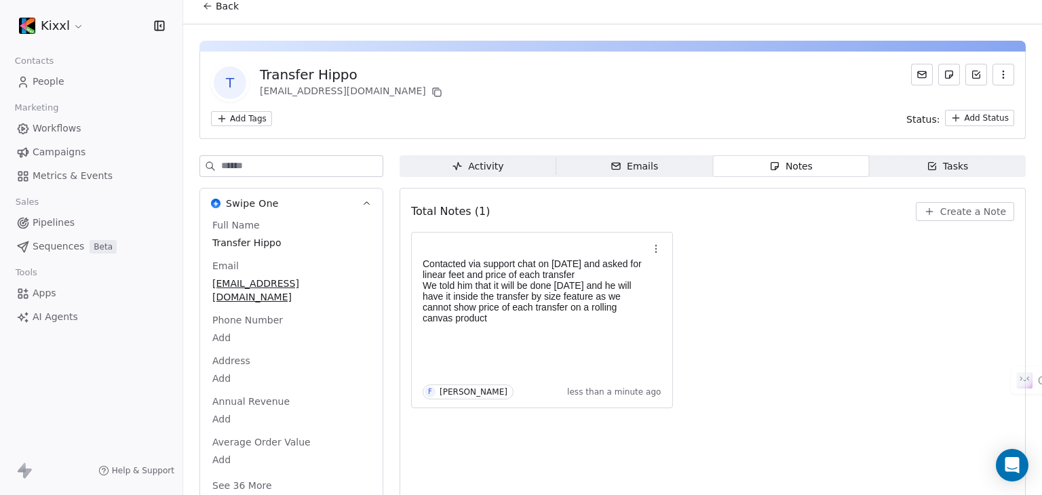
click at [507, 168] on span "Activity Activity" at bounding box center [477, 166] width 157 height 22
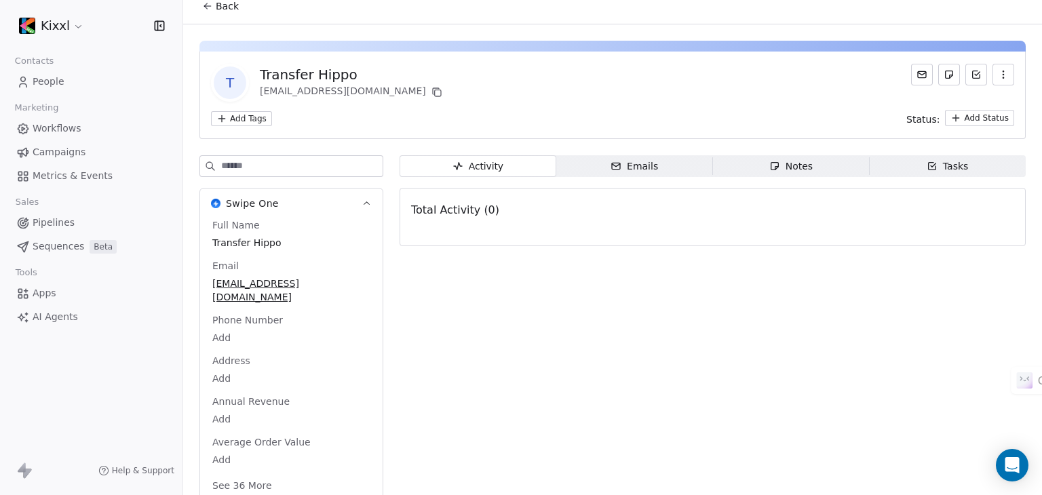
click at [486, 283] on div "Activity Activity Emails Emails Notes Notes Tasks Tasks Total Activity (0)" at bounding box center [712, 332] width 626 height 354
click at [239, 473] on button "See 36 More" at bounding box center [242, 485] width 76 height 24
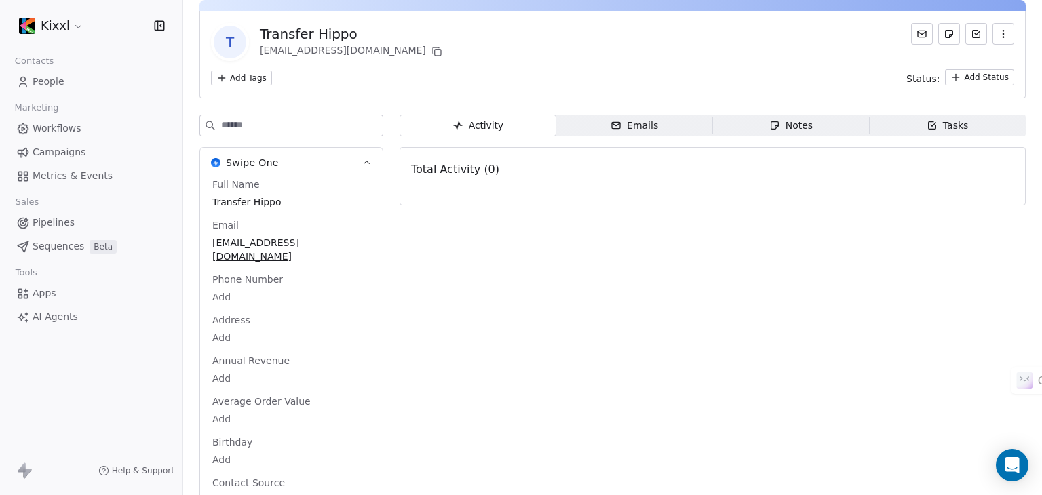
scroll to position [68, 0]
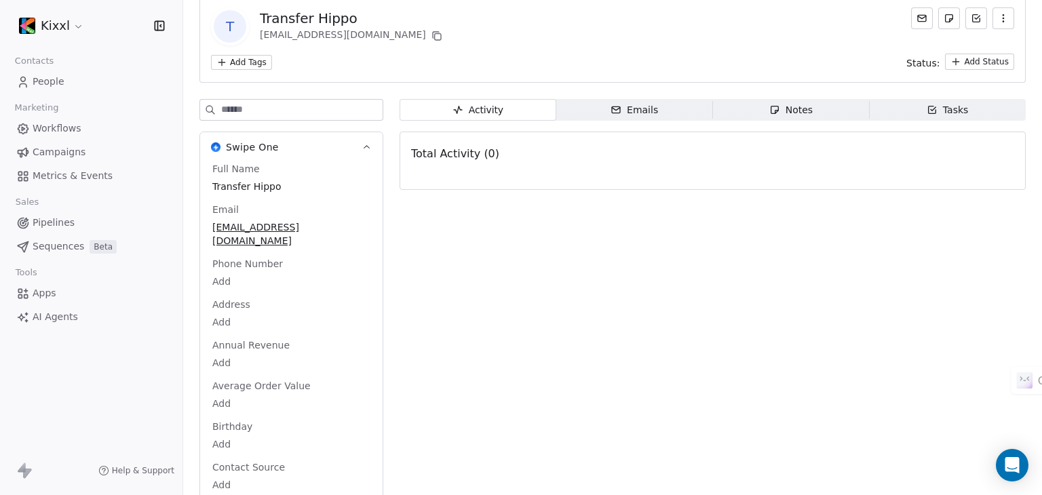
click at [57, 227] on span "Pipelines" at bounding box center [54, 223] width 42 height 14
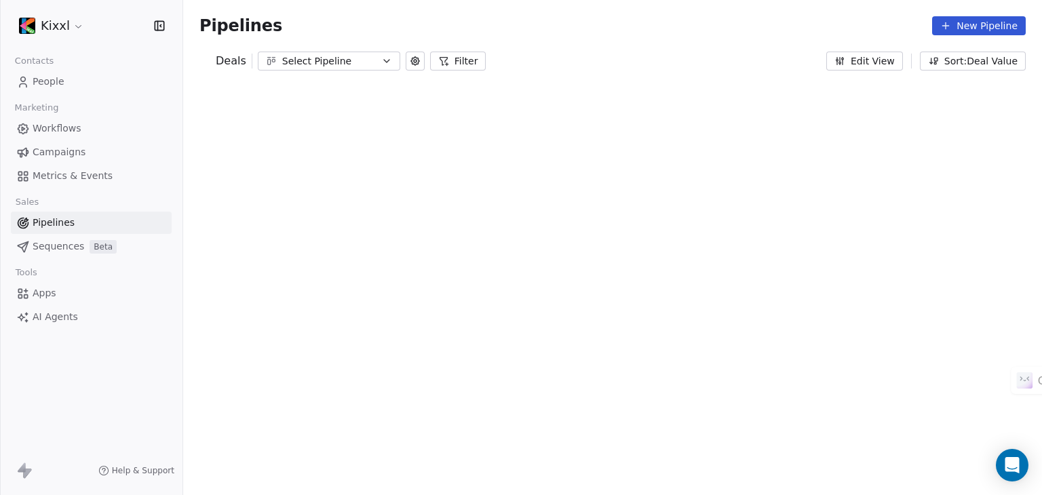
click at [972, 17] on button "New Pipeline" at bounding box center [979, 25] width 94 height 19
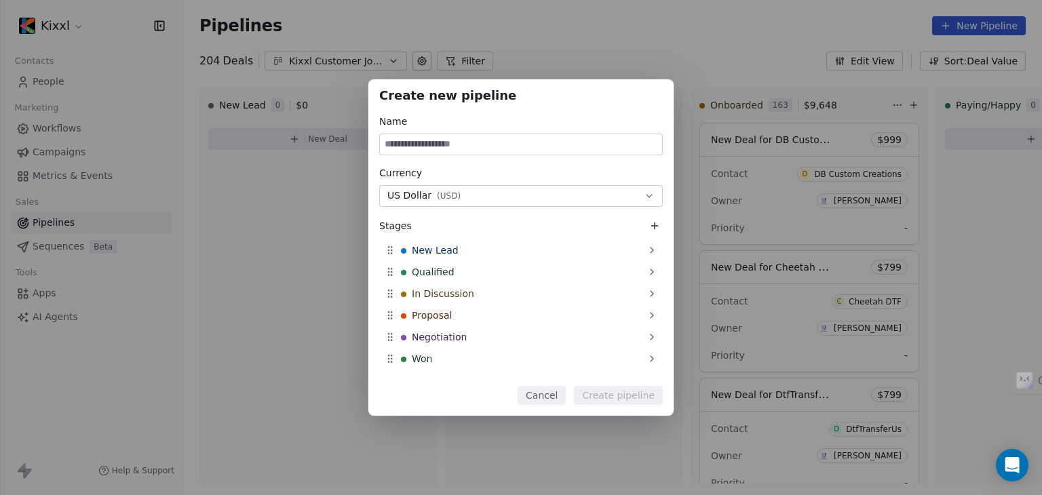
click at [663, 37] on div "Create new pipeline Name Currency US Dollar ( USD ) Stages New Lead Qualified I…" at bounding box center [521, 247] width 1042 height 495
click at [553, 397] on button "Cancel" at bounding box center [541, 395] width 48 height 19
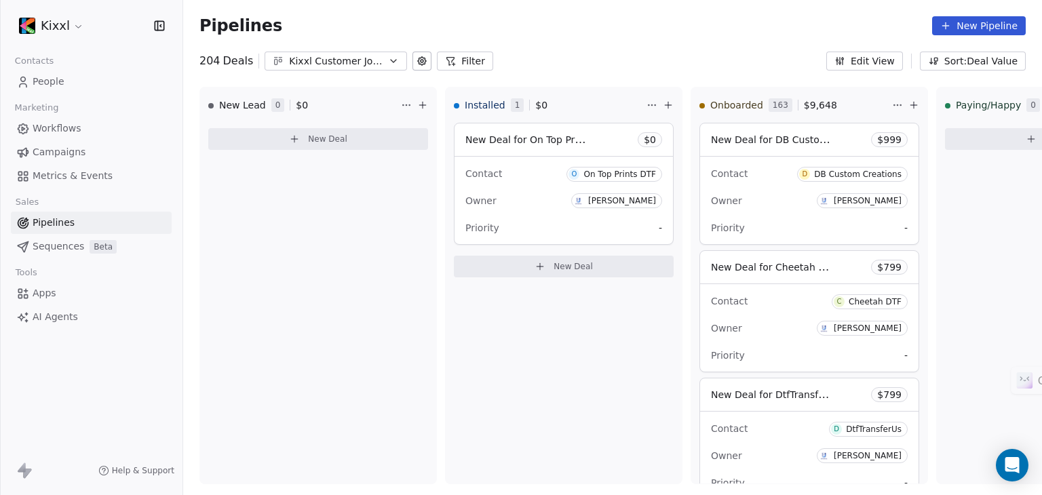
click at [57, 252] on span "Sequences" at bounding box center [59, 246] width 52 height 14
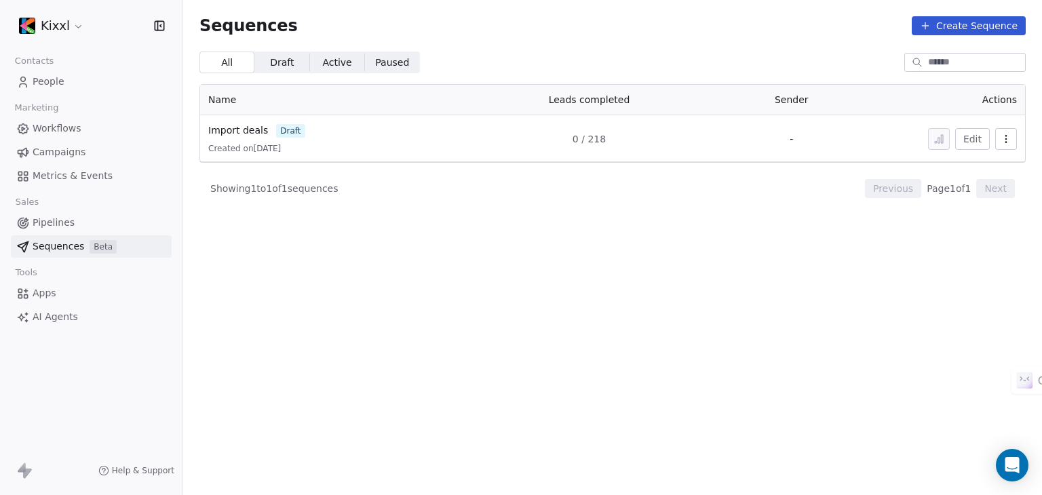
click at [68, 124] on span "Workflows" at bounding box center [57, 128] width 49 height 14
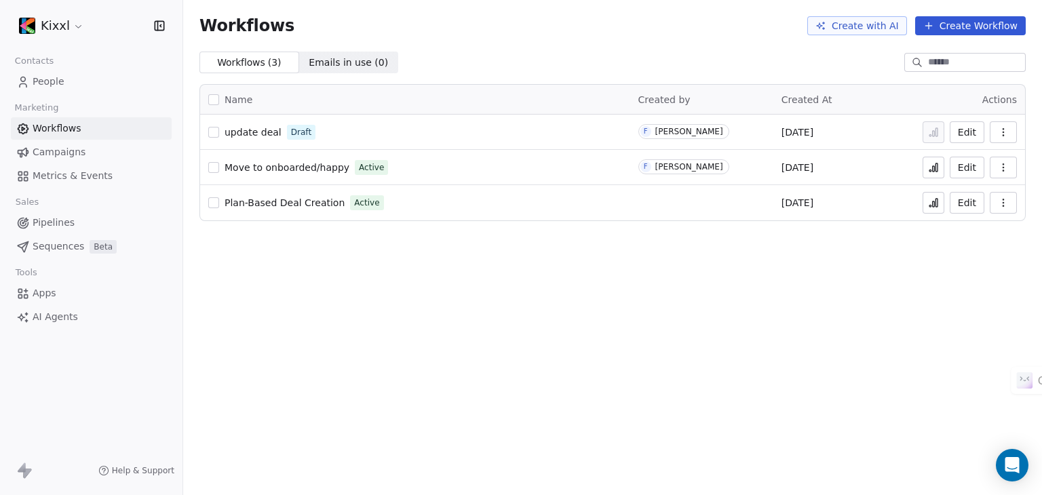
click at [880, 31] on button "Create with AI" at bounding box center [857, 25] width 100 height 19
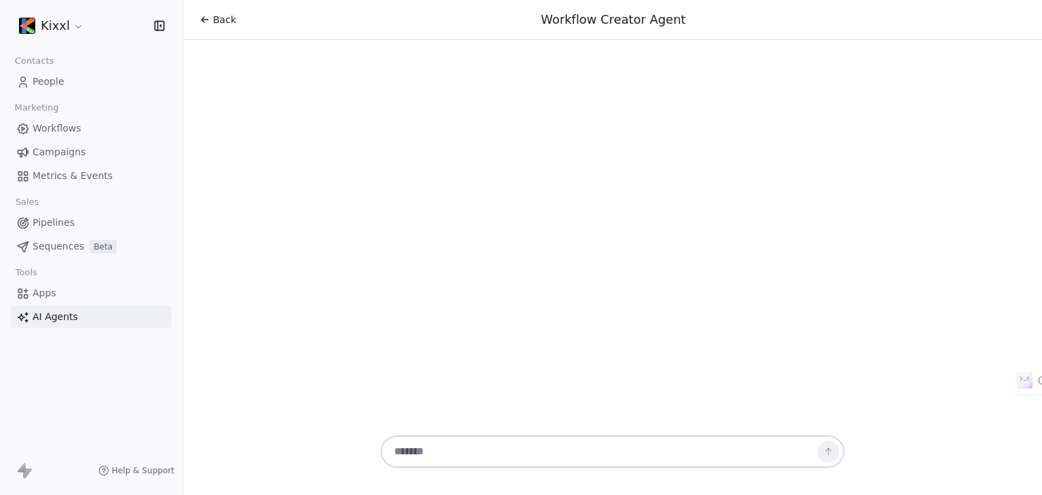
click at [598, 454] on textarea at bounding box center [599, 452] width 425 height 26
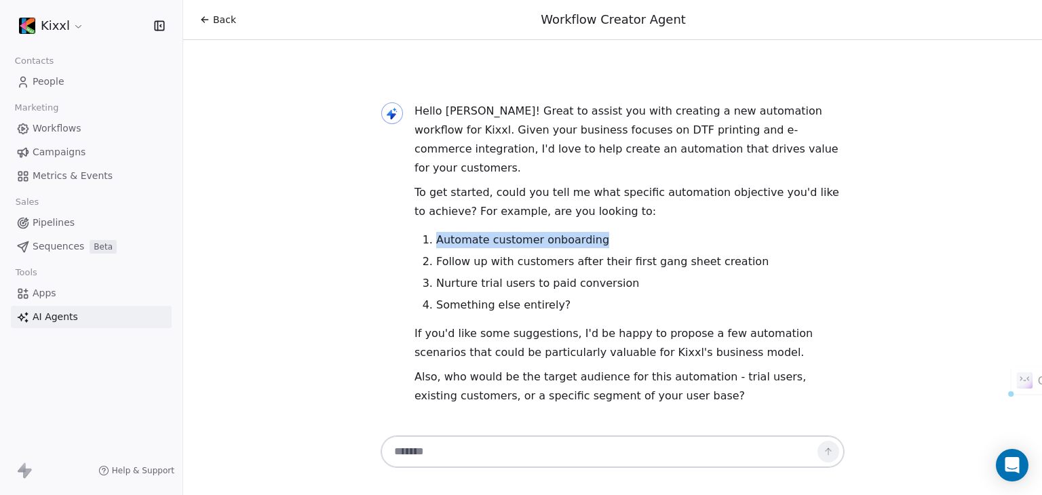
drag, startPoint x: 437, startPoint y: 237, endPoint x: 633, endPoint y: 234, distance: 196.0
click at [633, 234] on li "Automate customer onboarding" at bounding box center [640, 240] width 408 height 16
copy li "Automate customer onboarding"
click at [538, 452] on textarea at bounding box center [599, 452] width 425 height 26
paste textarea "**********"
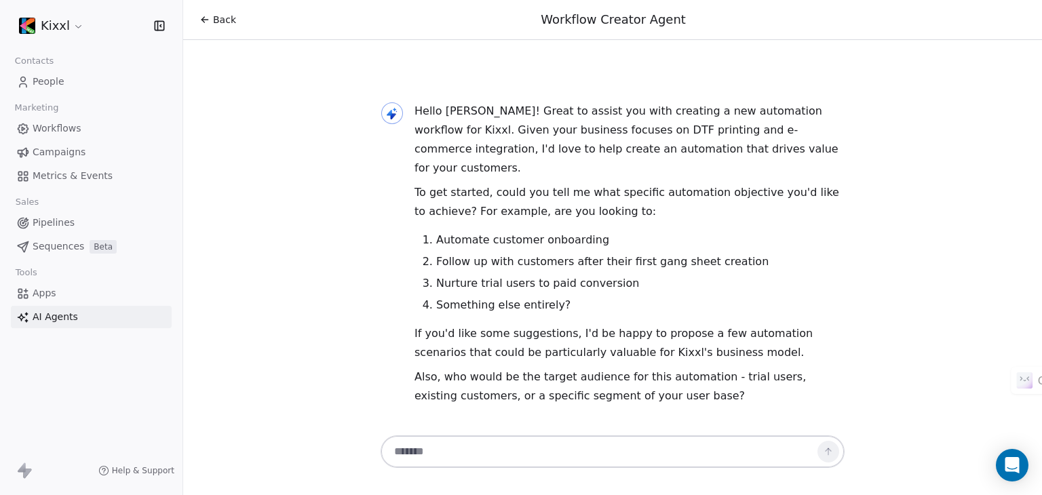
type textarea "**********"
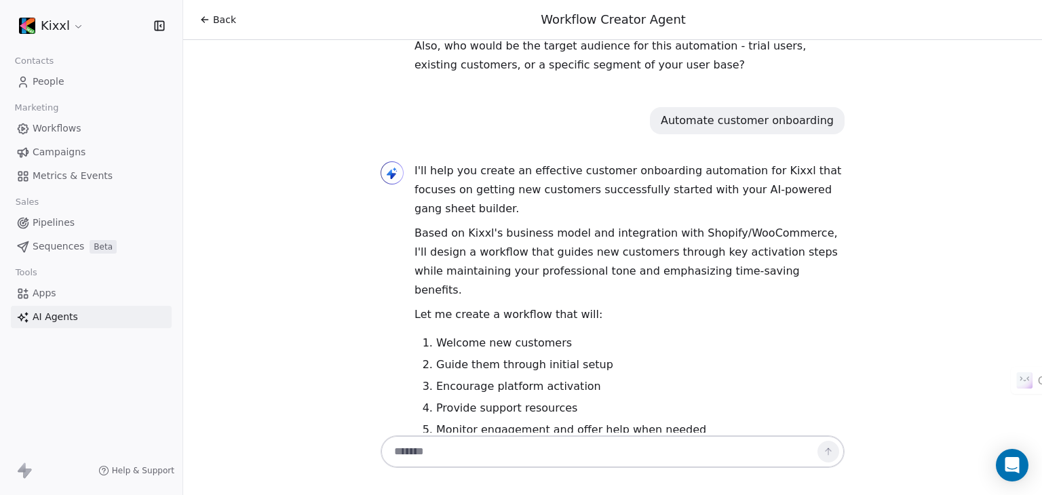
scroll to position [320, 0]
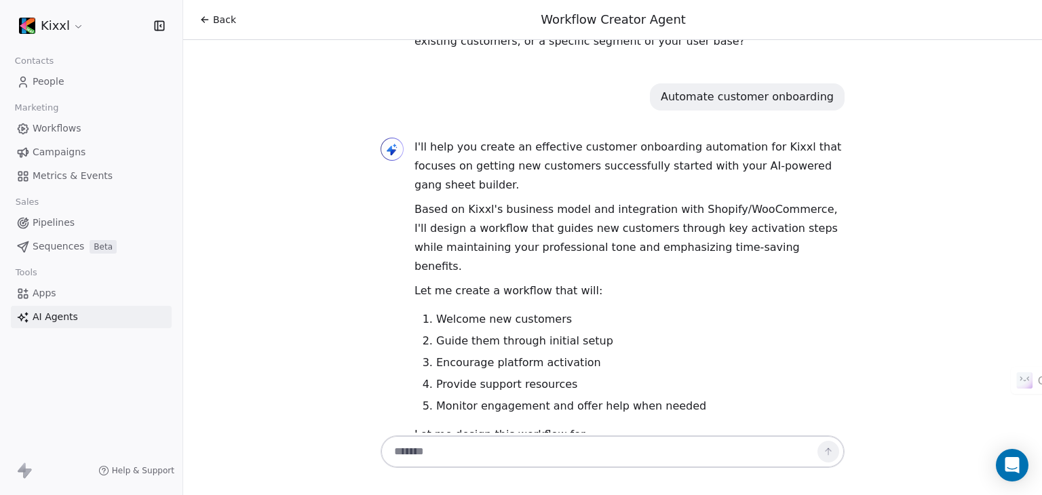
type textarea "*"
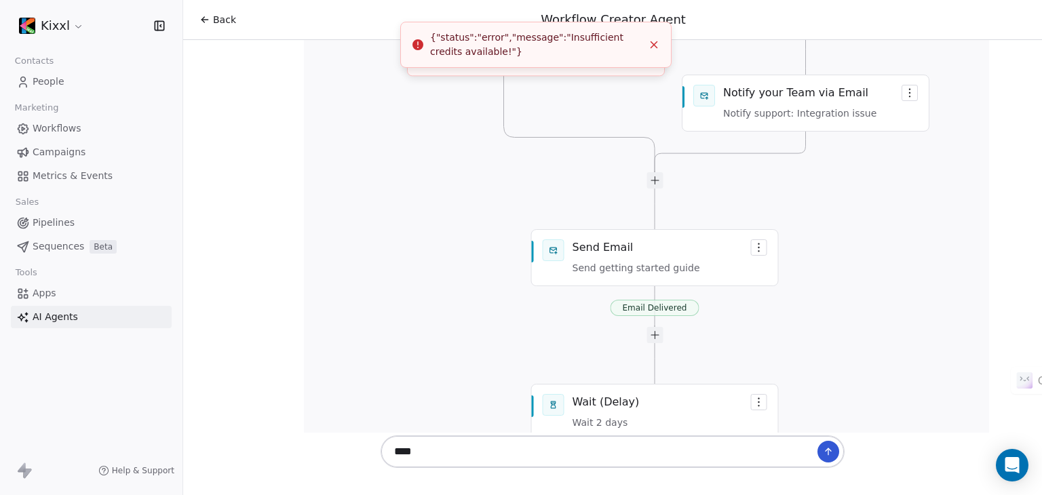
scroll to position [1857, 0]
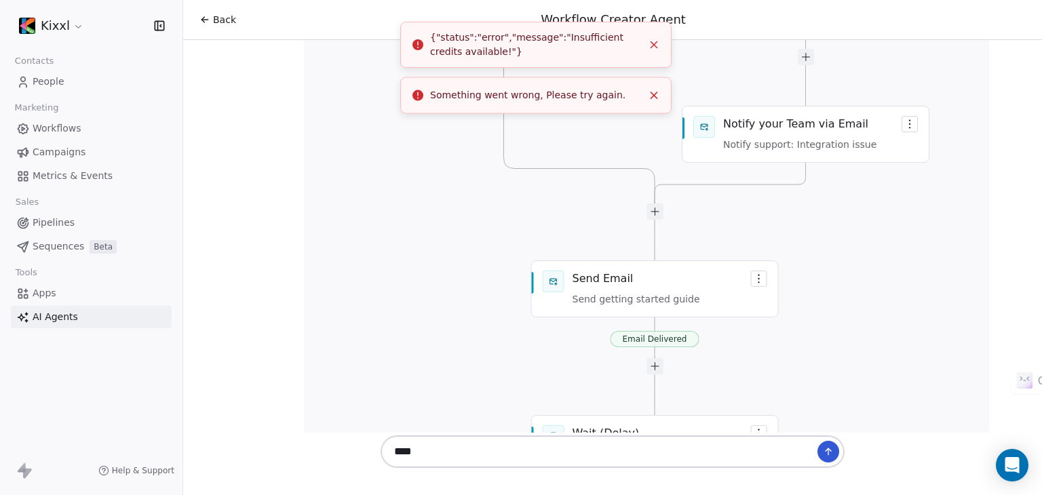
type textarea "****"
click at [655, 43] on line "Close toast" at bounding box center [654, 44] width 6 height 6
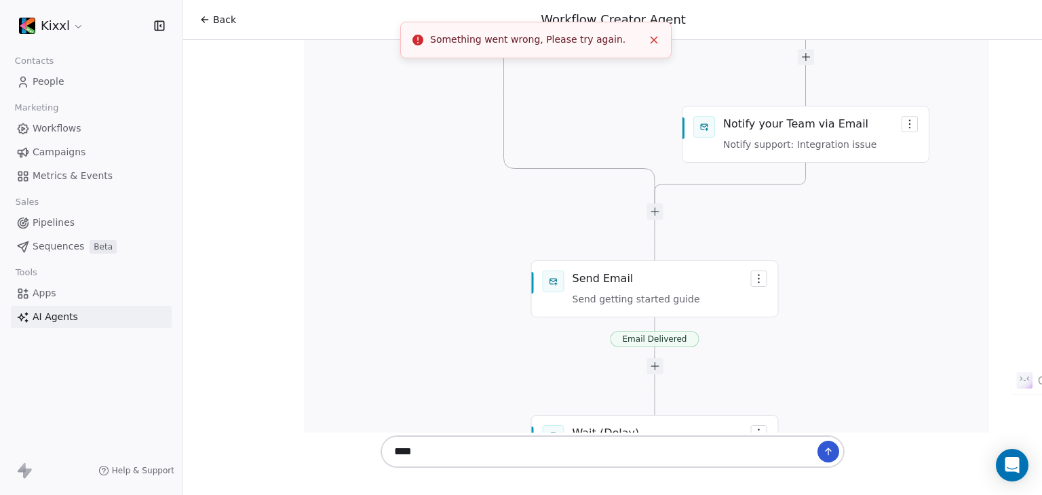
click at [656, 38] on line "Close toast" at bounding box center [654, 40] width 6 height 6
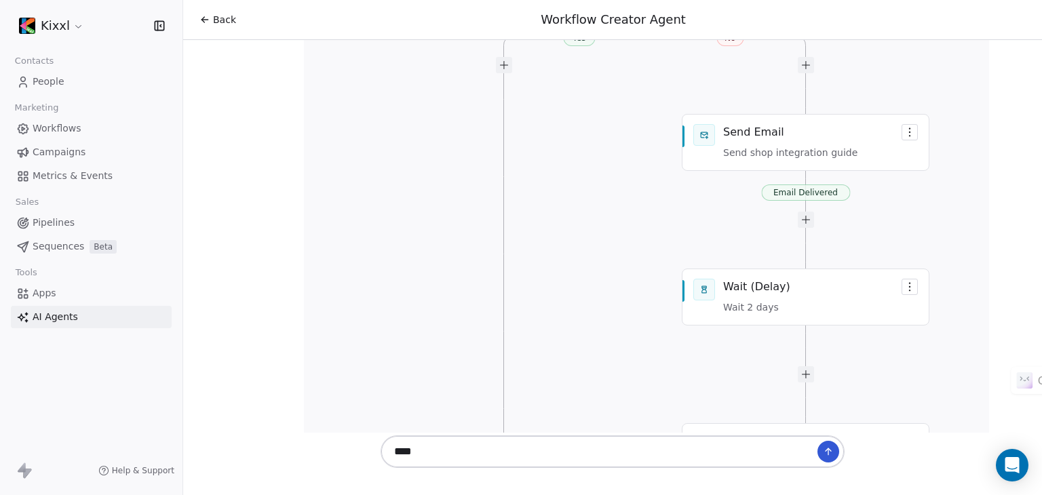
scroll to position [1314, 0]
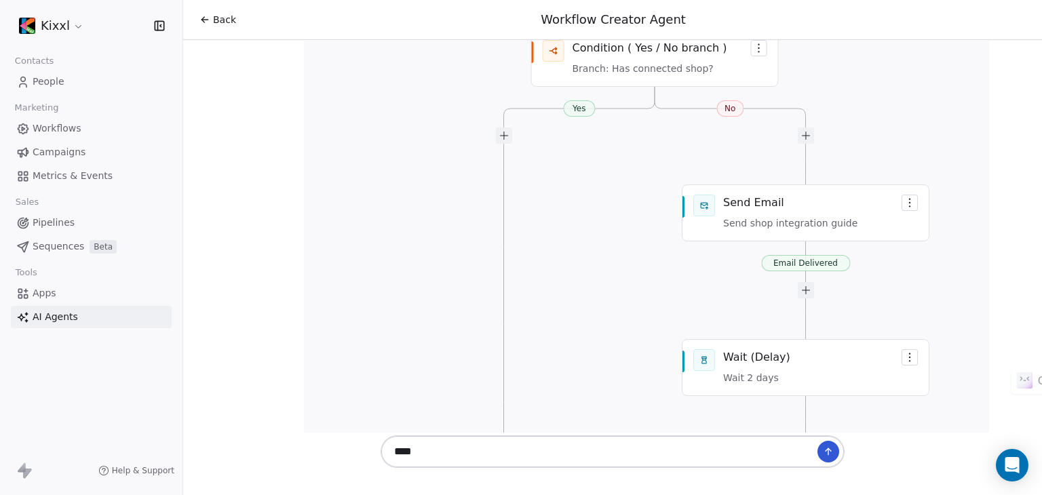
click at [906, 168] on div "Hello Fahad! Great to assist you with creating a new automation workflow for Ki…" at bounding box center [612, 236] width 859 height 393
